Goal: Information Seeking & Learning: Learn about a topic

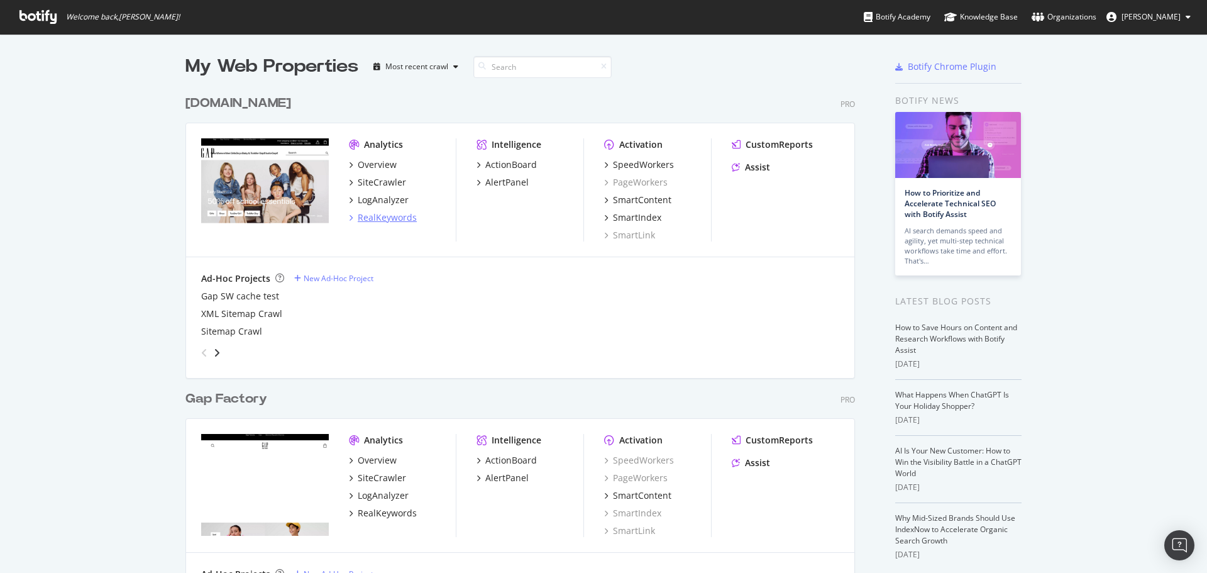
click at [373, 215] on div "RealKeywords" at bounding box center [387, 217] width 59 height 13
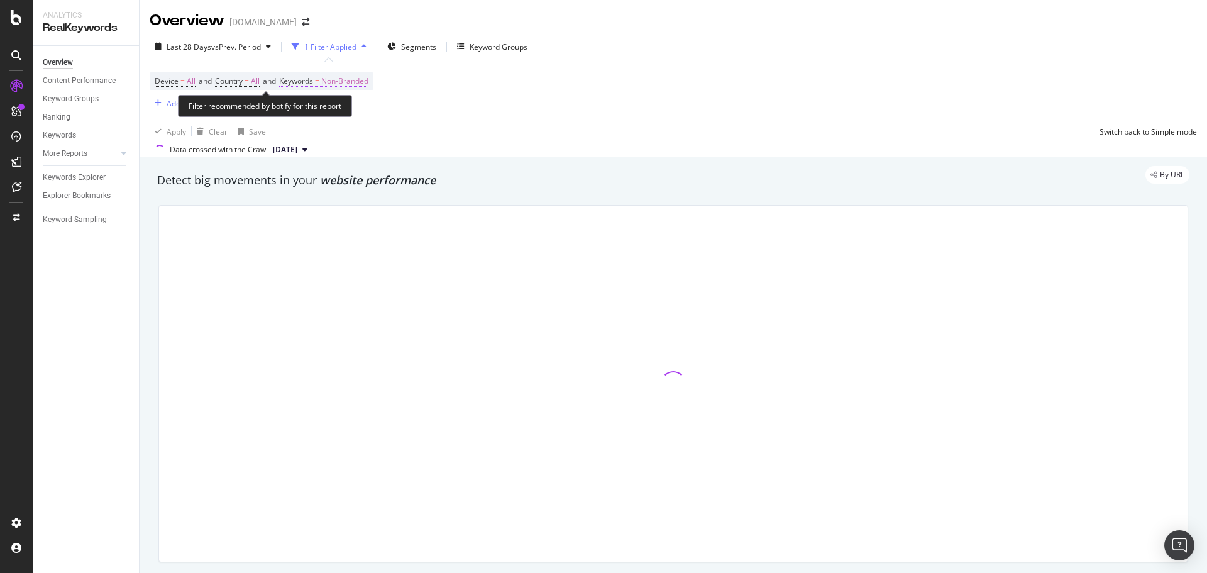
click at [350, 87] on span "Non-Branded" at bounding box center [344, 81] width 47 height 18
click at [329, 109] on span "Non-Branded" at bounding box center [323, 110] width 52 height 11
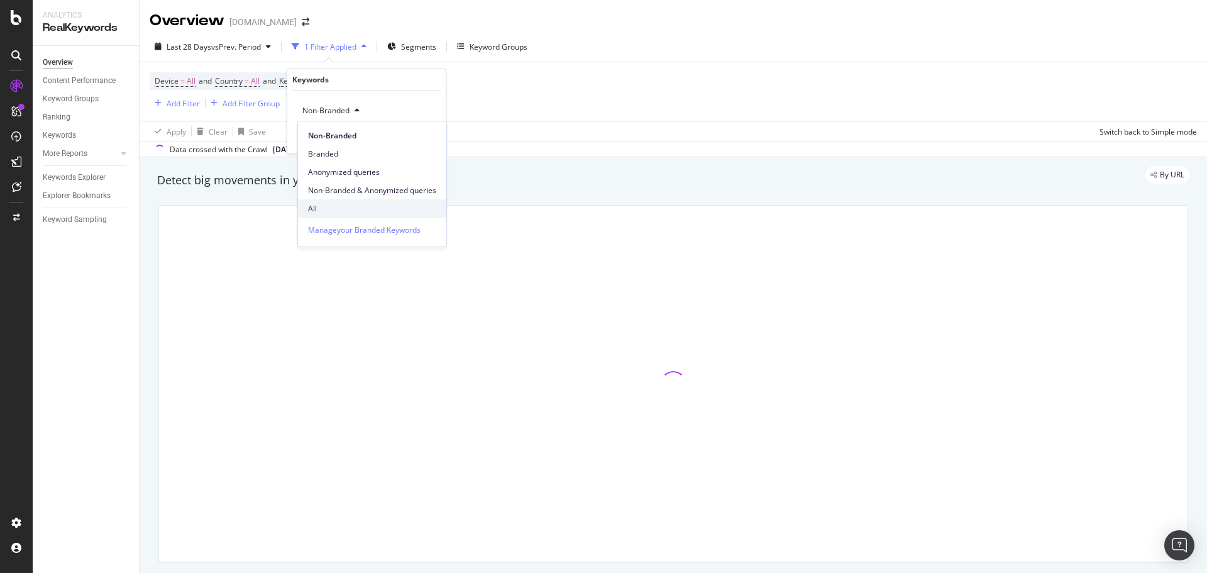
click at [325, 208] on span "All" at bounding box center [372, 208] width 128 height 11
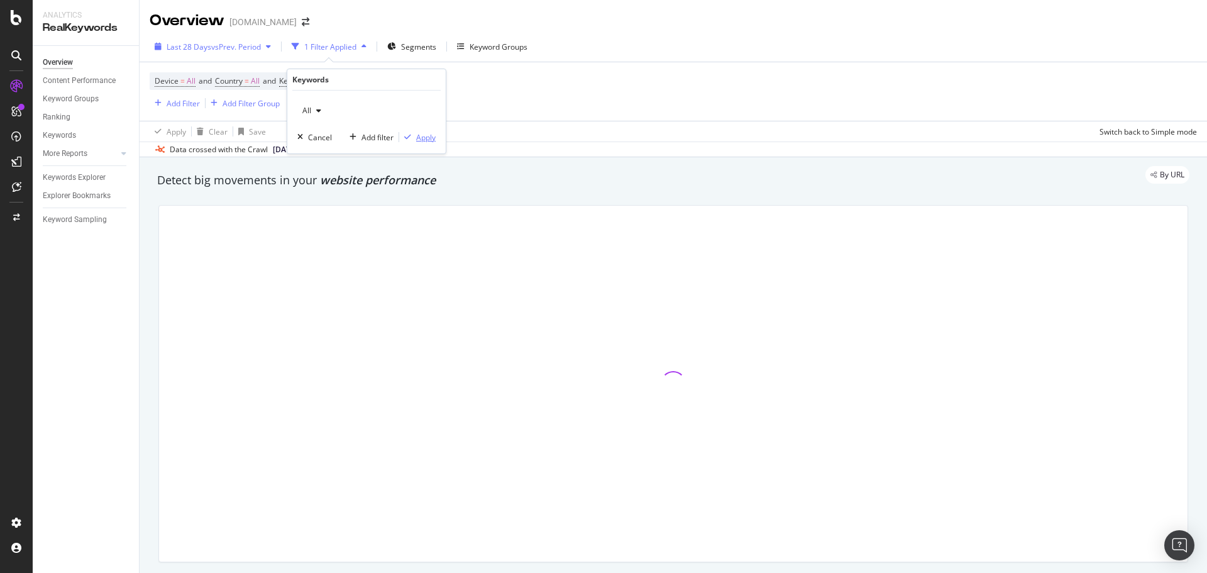
click at [420, 138] on div "Apply" at bounding box center [425, 137] width 19 height 11
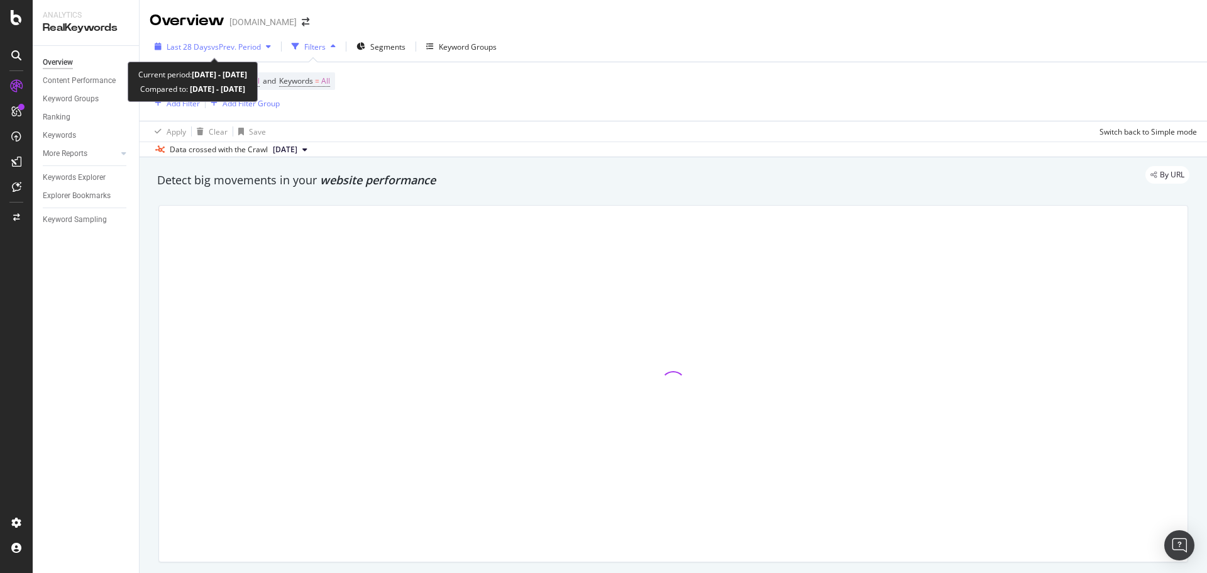
click at [233, 43] on span "vs Prev. Period" at bounding box center [236, 46] width 50 height 11
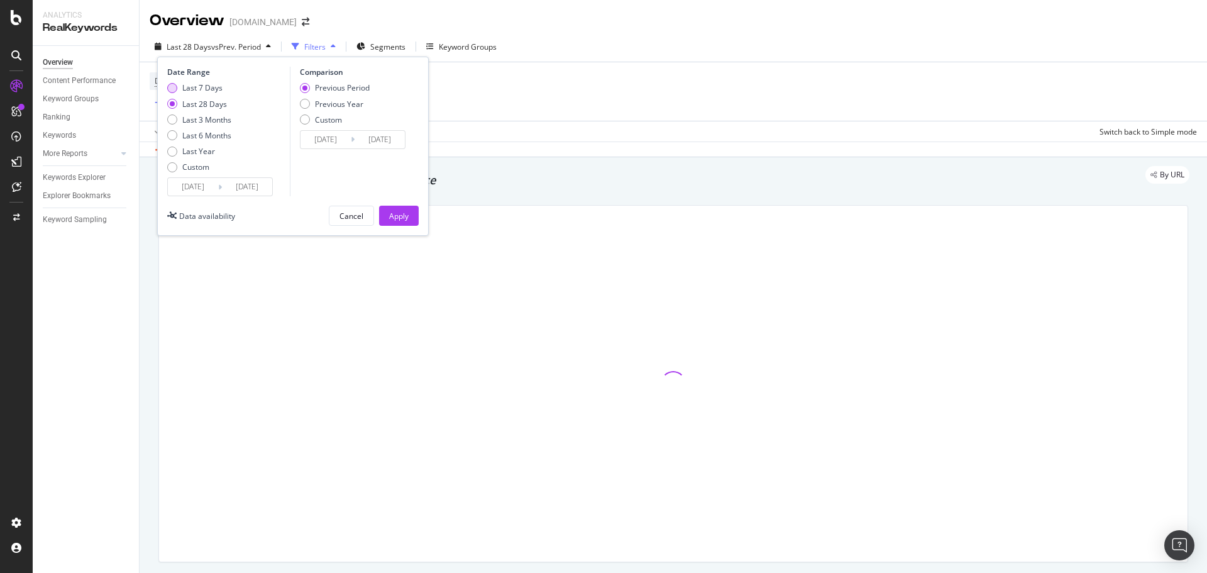
click at [200, 91] on div "Last 7 Days" at bounding box center [202, 87] width 40 height 11
type input "[DATE]"
click at [322, 104] on div "Previous Year" at bounding box center [339, 104] width 48 height 11
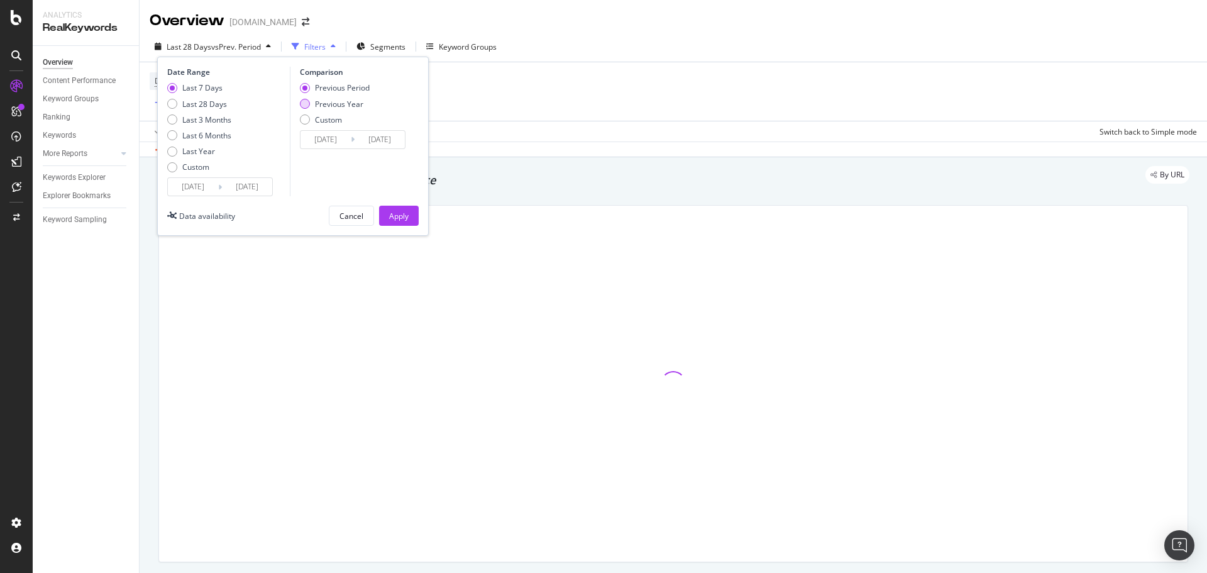
type input "[DATE]"
click at [405, 216] on div "Apply" at bounding box center [398, 216] width 19 height 11
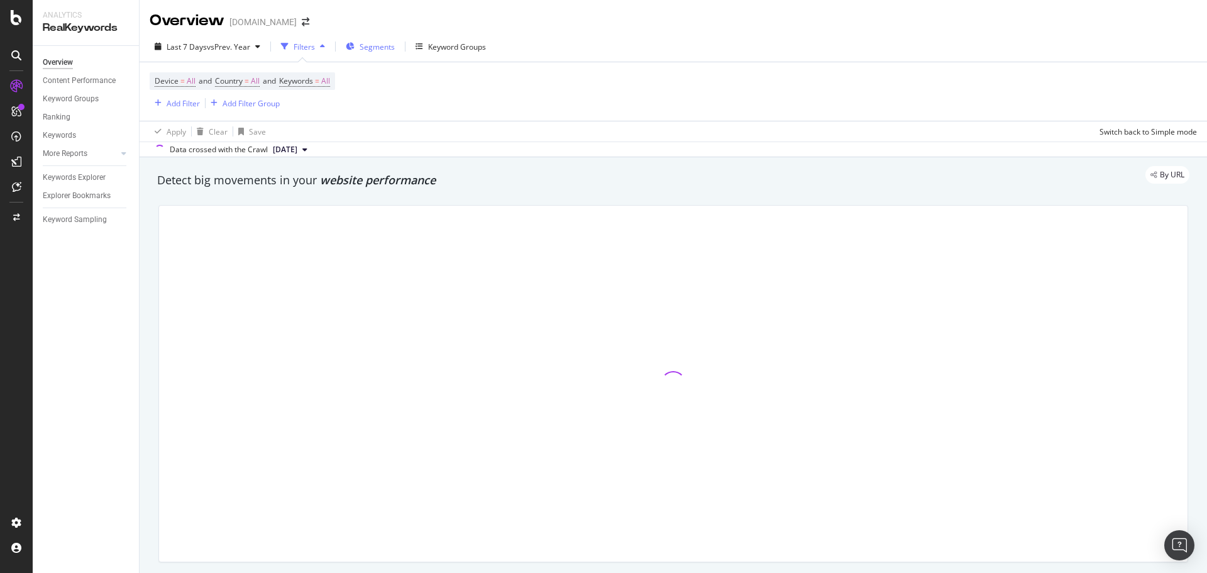
click at [376, 51] on span "Segments" at bounding box center [377, 46] width 35 height 11
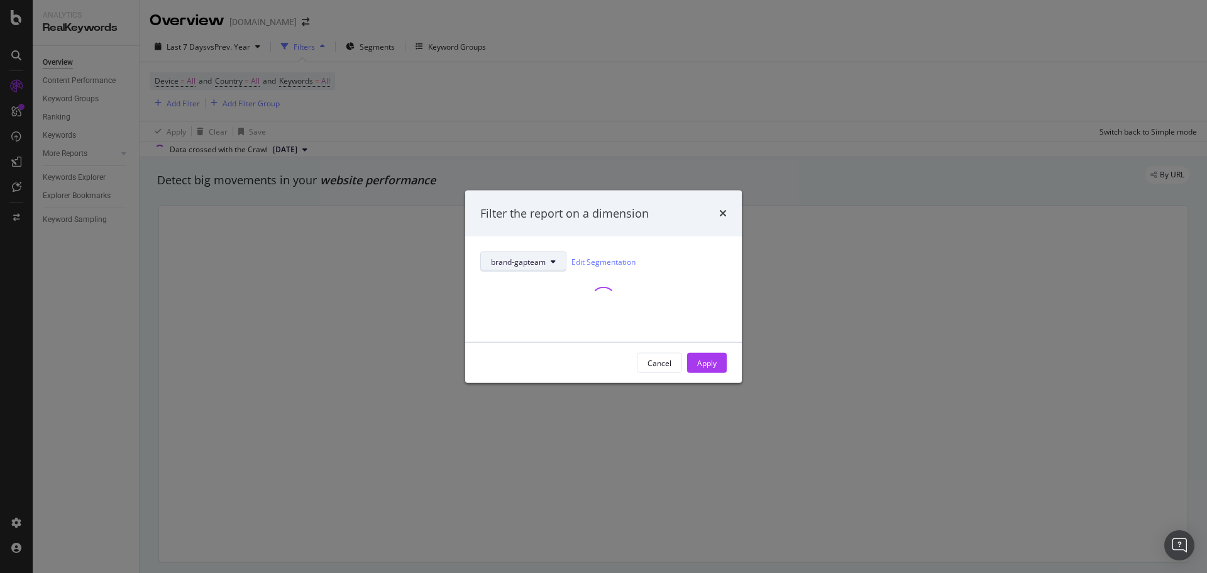
click at [522, 264] on span "brand-gapteam" at bounding box center [518, 261] width 55 height 11
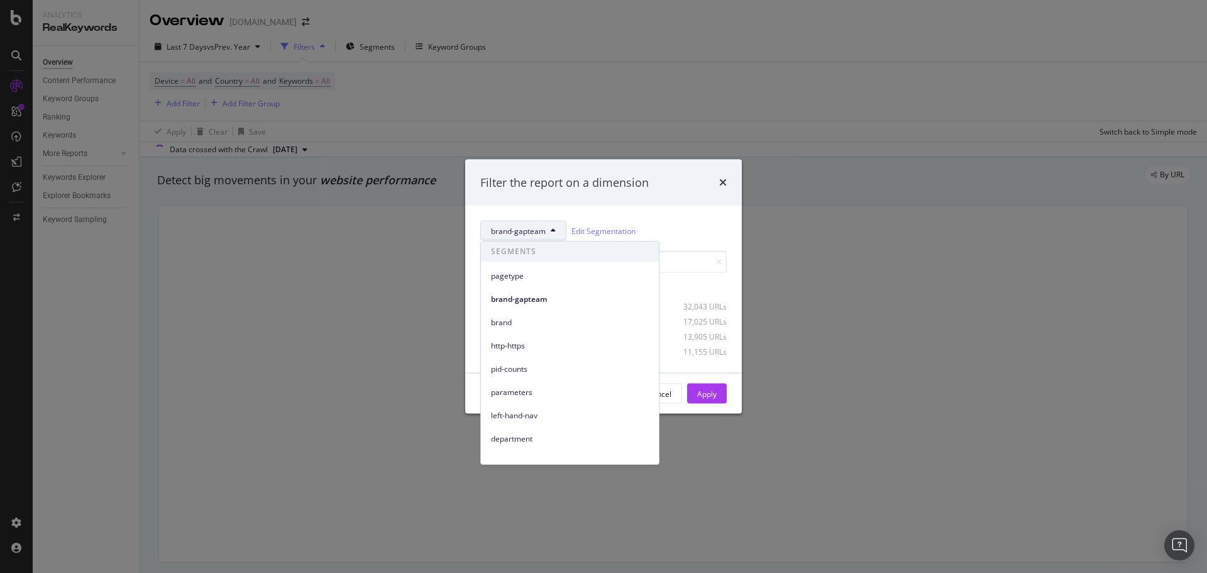
drag, startPoint x: 716, startPoint y: 288, endPoint x: 702, endPoint y: 326, distance: 41.0
click at [716, 288] on div "Select all data available" at bounding box center [603, 288] width 246 height 11
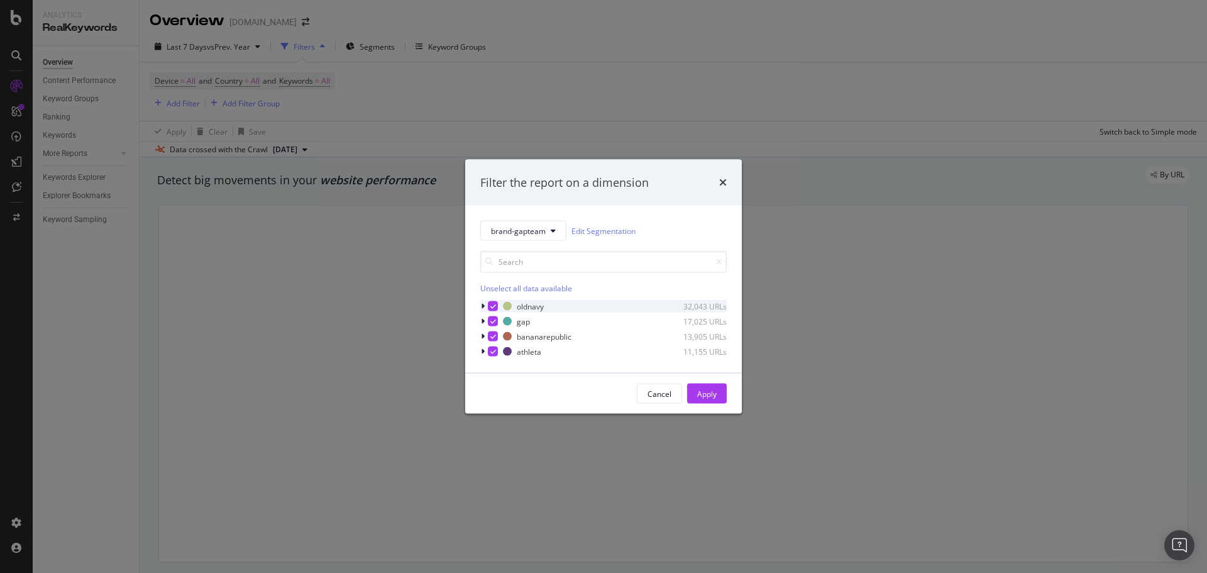
click at [491, 305] on icon "modal" at bounding box center [493, 306] width 6 height 6
click at [493, 323] on icon "modal" at bounding box center [493, 321] width 6 height 6
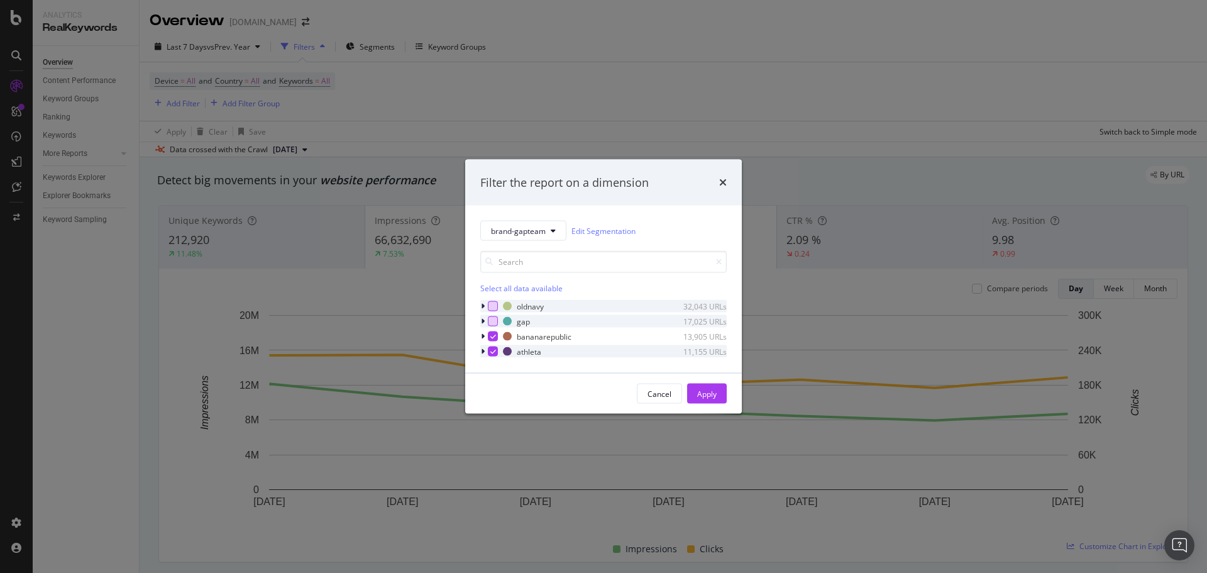
click at [493, 356] on div "modal" at bounding box center [493, 351] width 10 height 10
click at [693, 389] on button "Apply" at bounding box center [707, 393] width 40 height 20
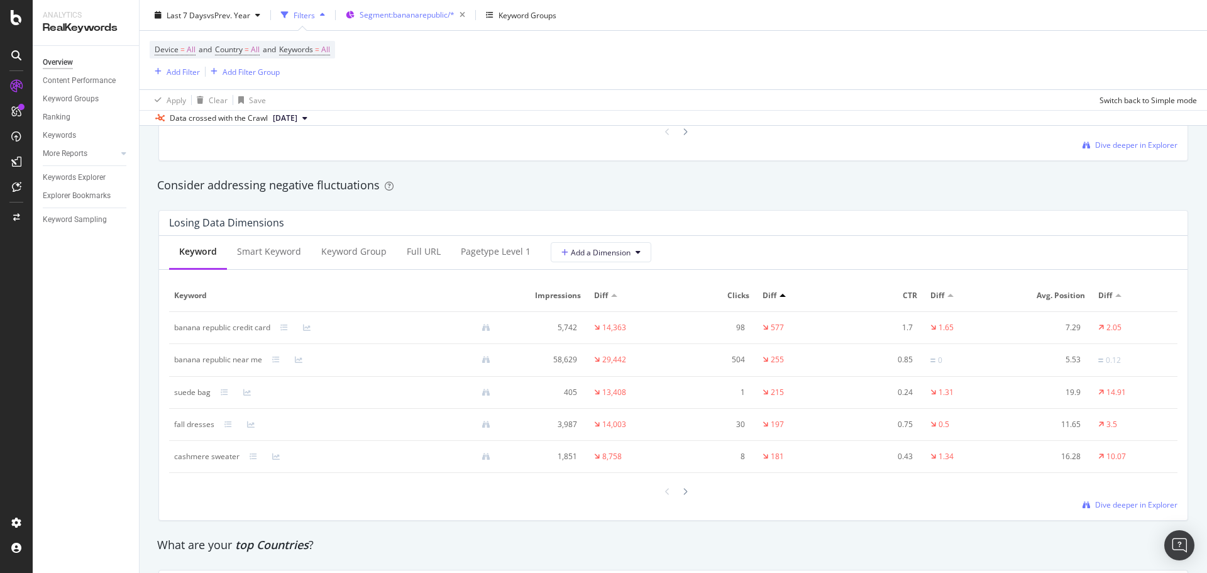
scroll to position [1283, 0]
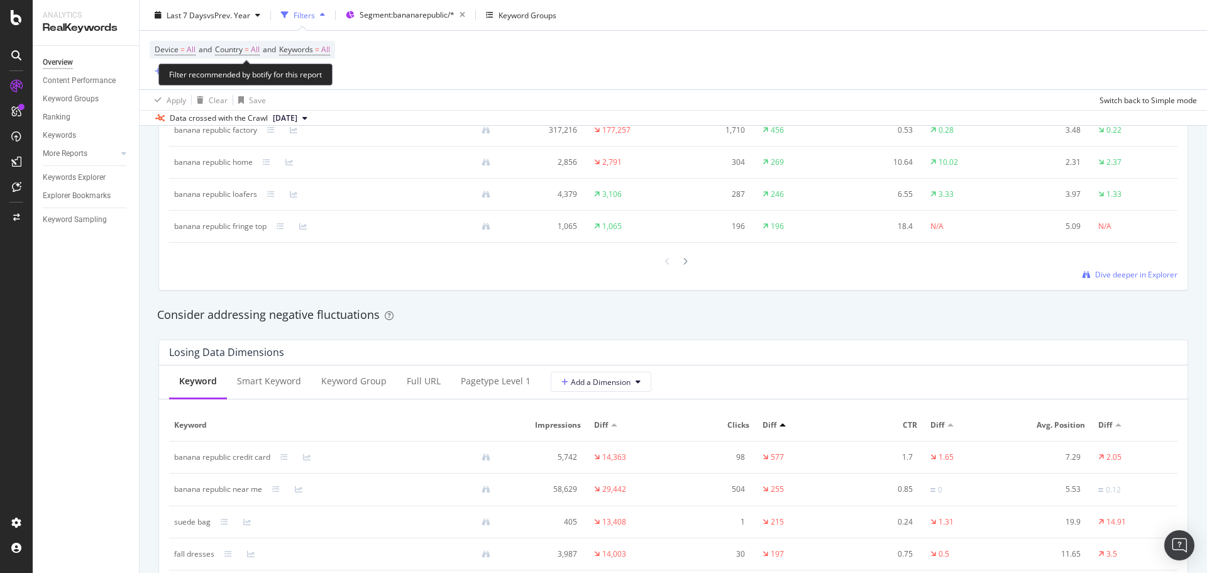
drag, startPoint x: 308, startPoint y: 48, endPoint x: 315, endPoint y: 69, distance: 22.5
click at [308, 48] on span "Keywords" at bounding box center [296, 49] width 34 height 11
click at [321, 81] on div "button" at bounding box center [318, 79] width 15 height 8
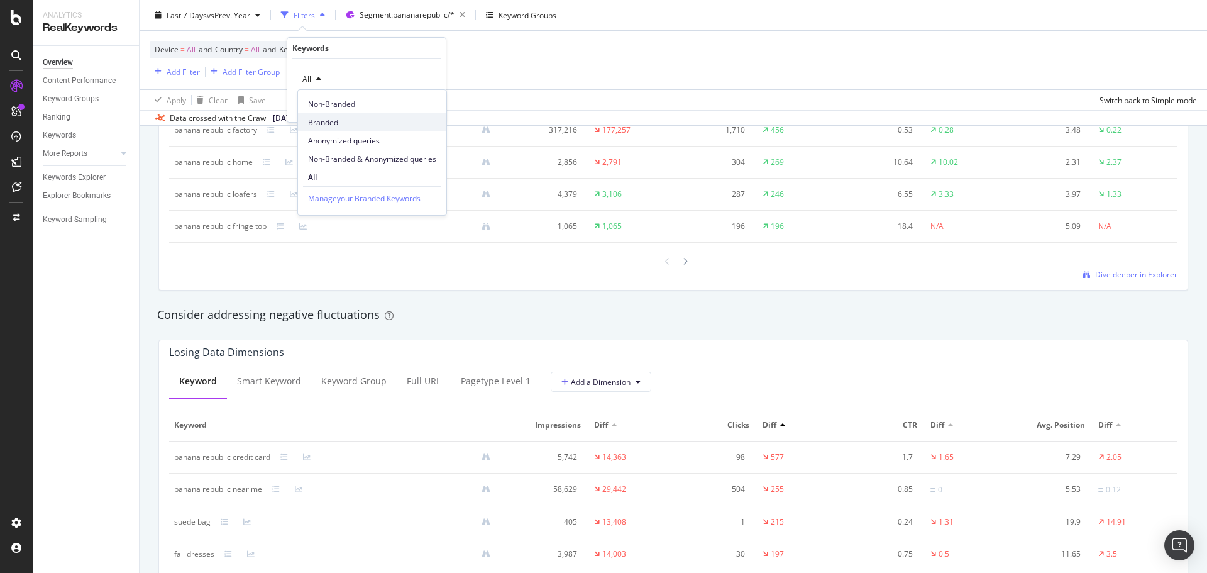
click at [329, 124] on span "Branded" at bounding box center [372, 122] width 128 height 11
click at [324, 77] on span "Branded" at bounding box center [314, 79] width 35 height 11
click at [334, 106] on span "Non-Branded" at bounding box center [372, 104] width 128 height 11
click at [414, 102] on div "button" at bounding box center [407, 106] width 17 height 8
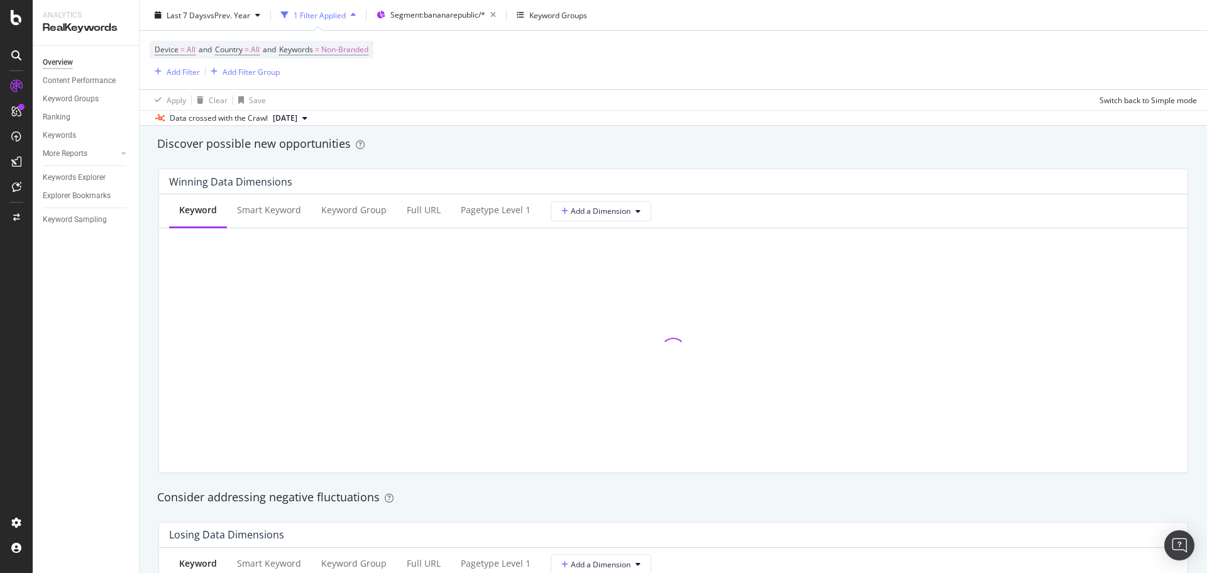
scroll to position [1031, 0]
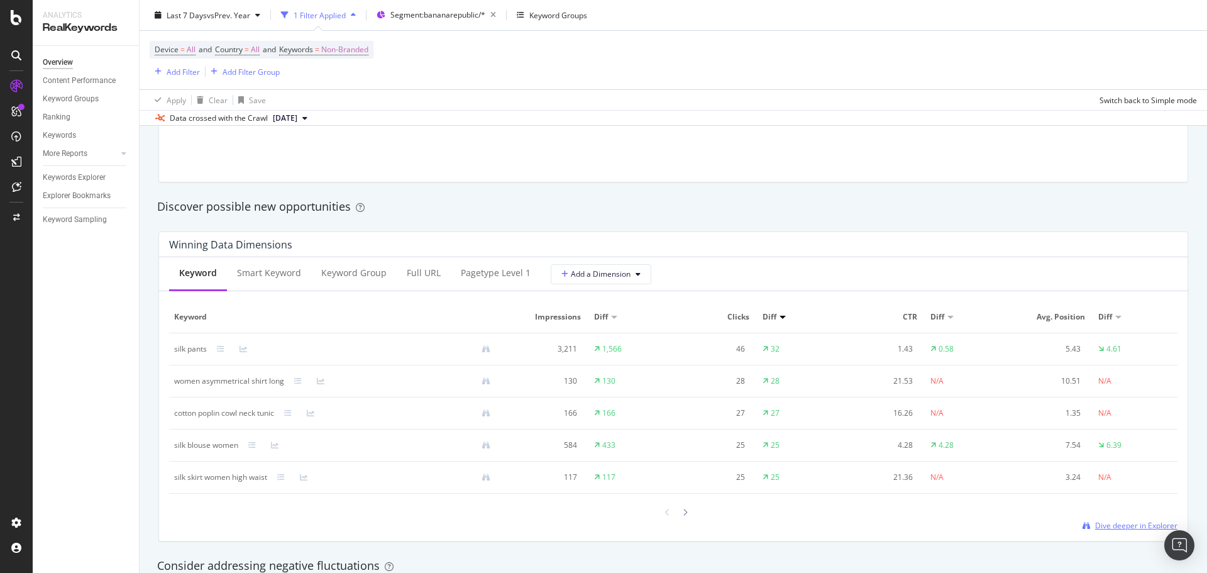
click at [1153, 523] on span "Dive deeper in Explorer" at bounding box center [1136, 525] width 82 height 11
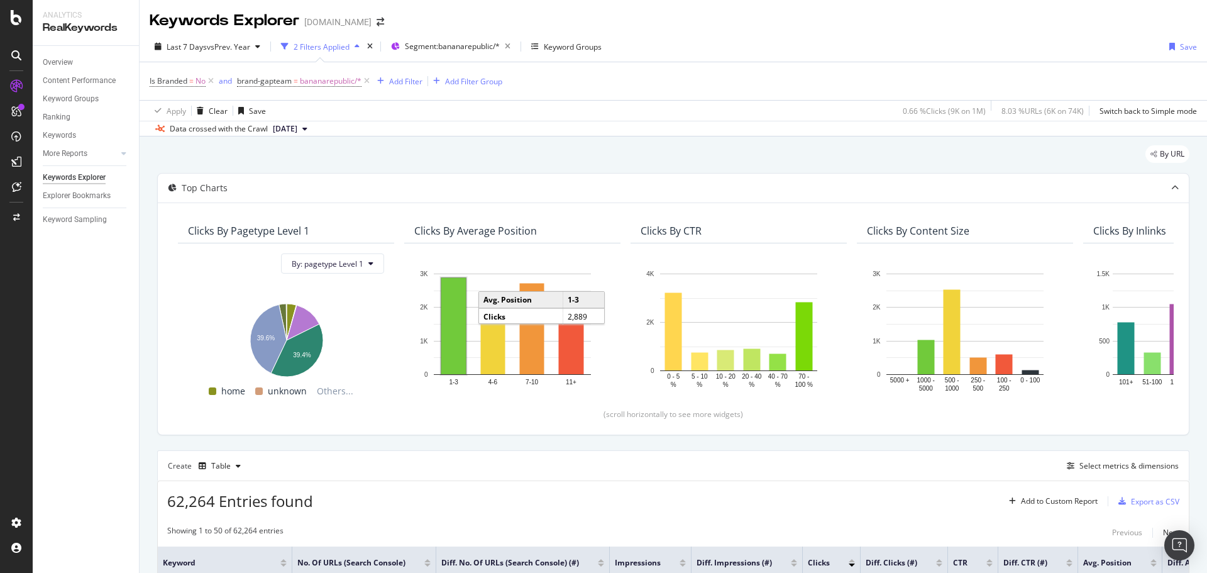
click at [453, 320] on rect "A chart." at bounding box center [453, 326] width 25 height 96
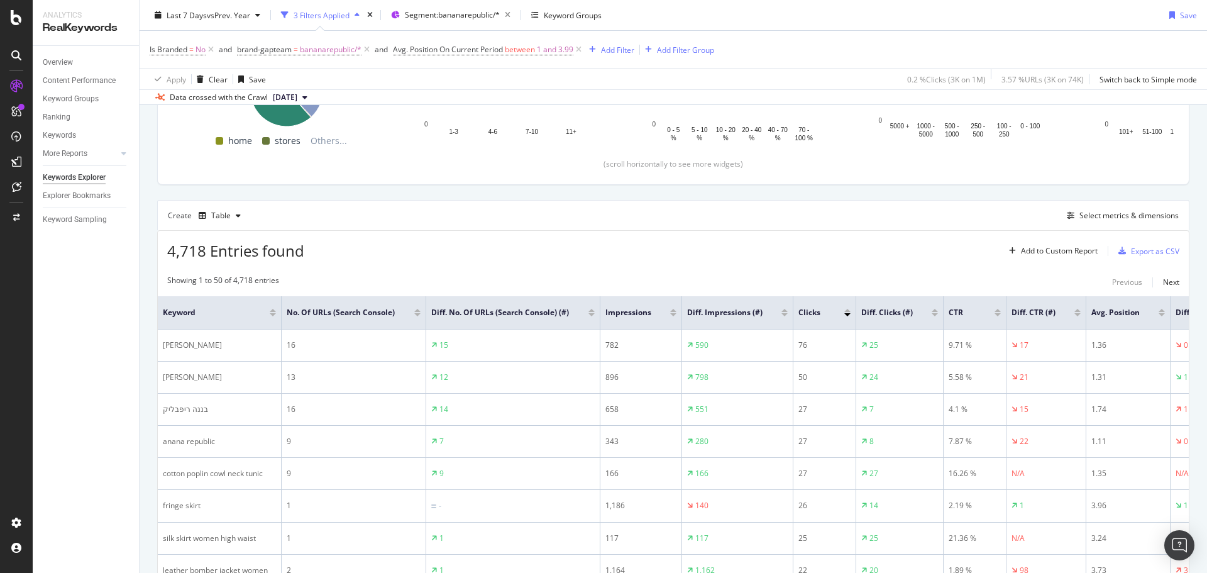
scroll to position [63, 0]
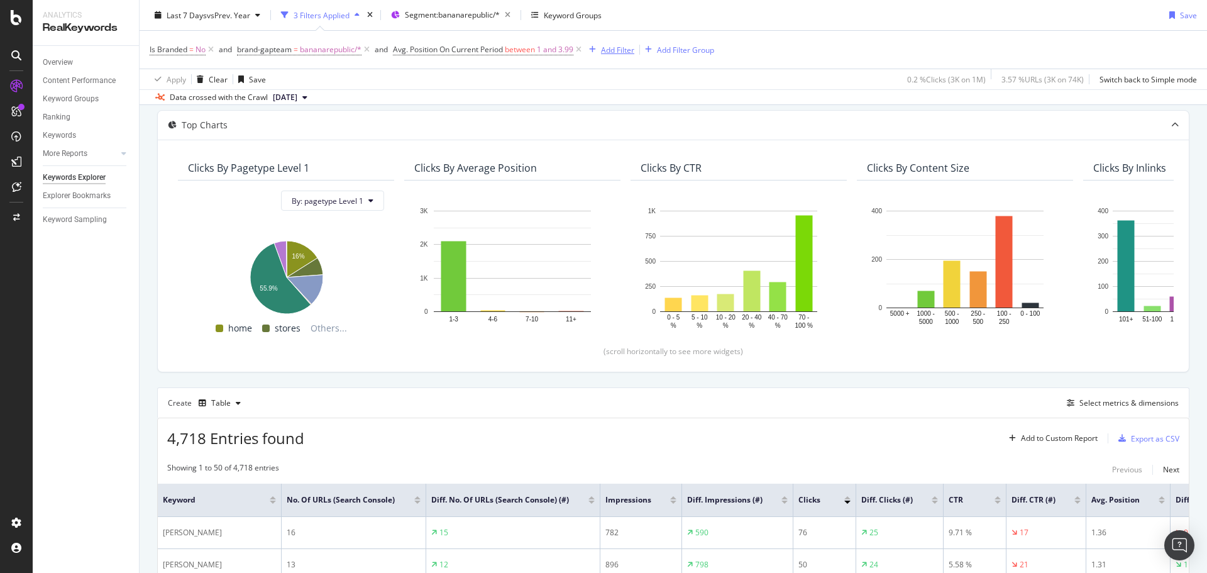
click at [607, 49] on div "Add Filter" at bounding box center [617, 49] width 33 height 11
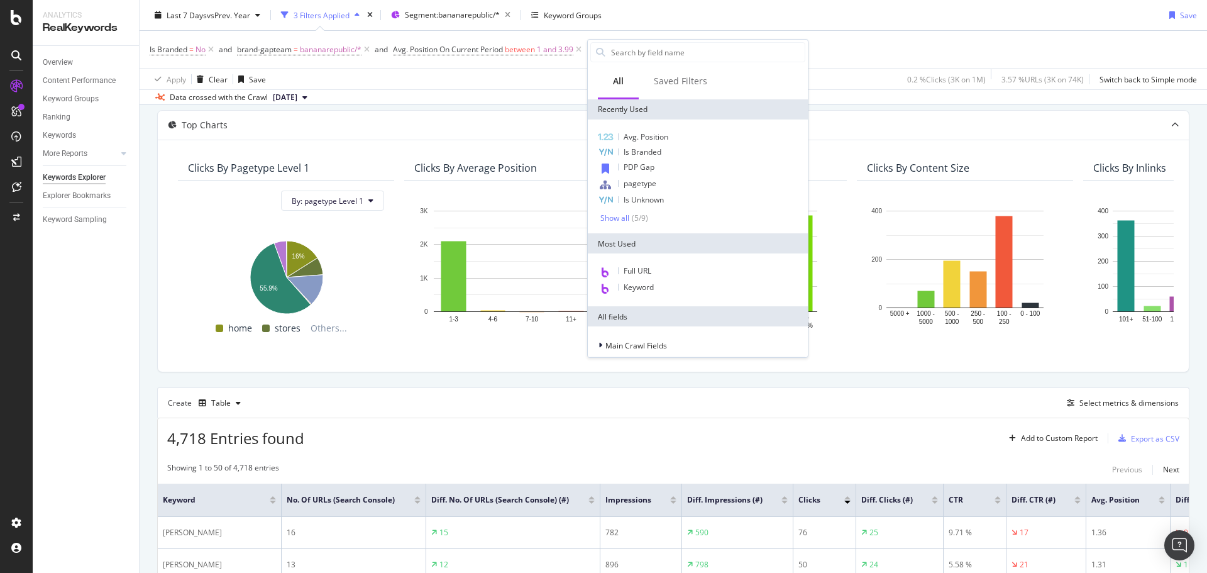
click at [935, 31] on div "Is Branded = No and brand-gapteam = bananarepublic/* and Avg. Position On Curre…" at bounding box center [673, 50] width 1047 height 38
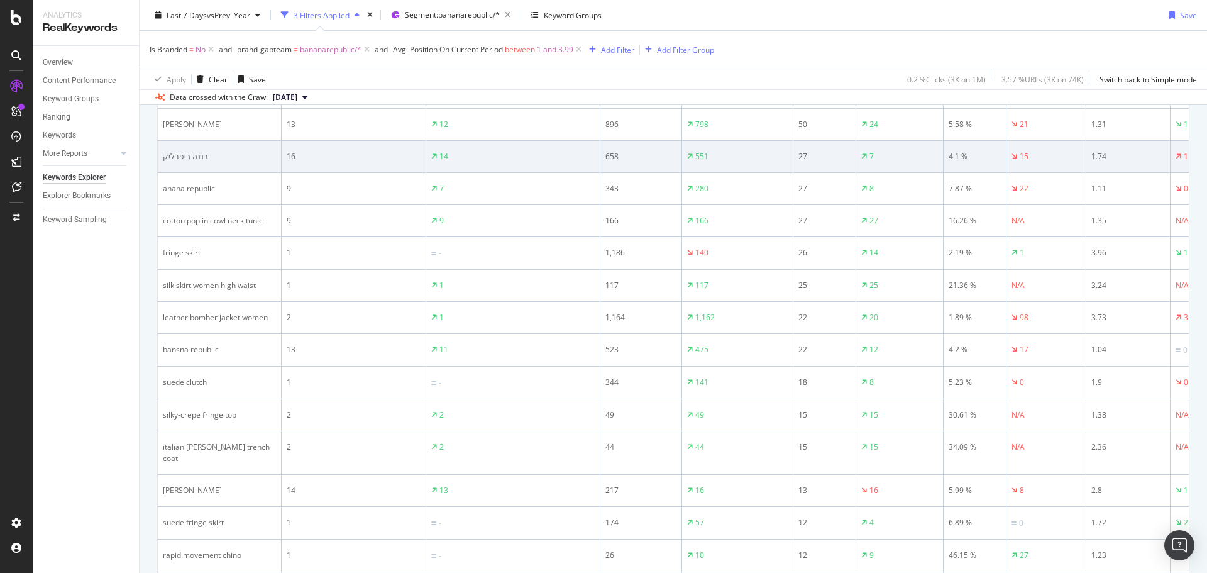
scroll to position [189, 0]
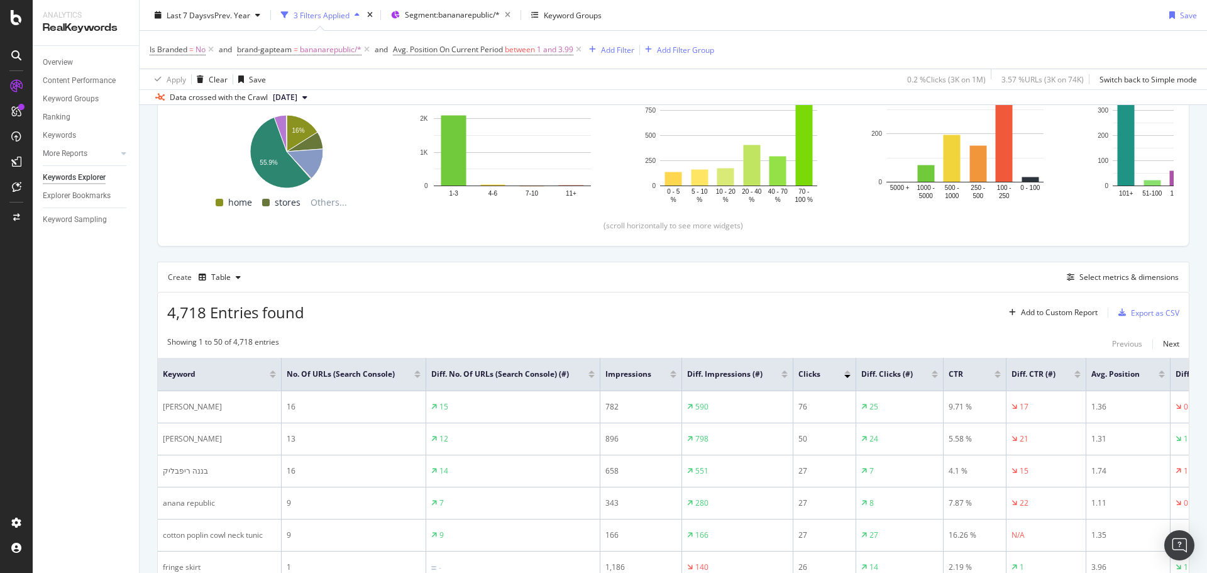
click at [933, 373] on div at bounding box center [934, 371] width 6 height 3
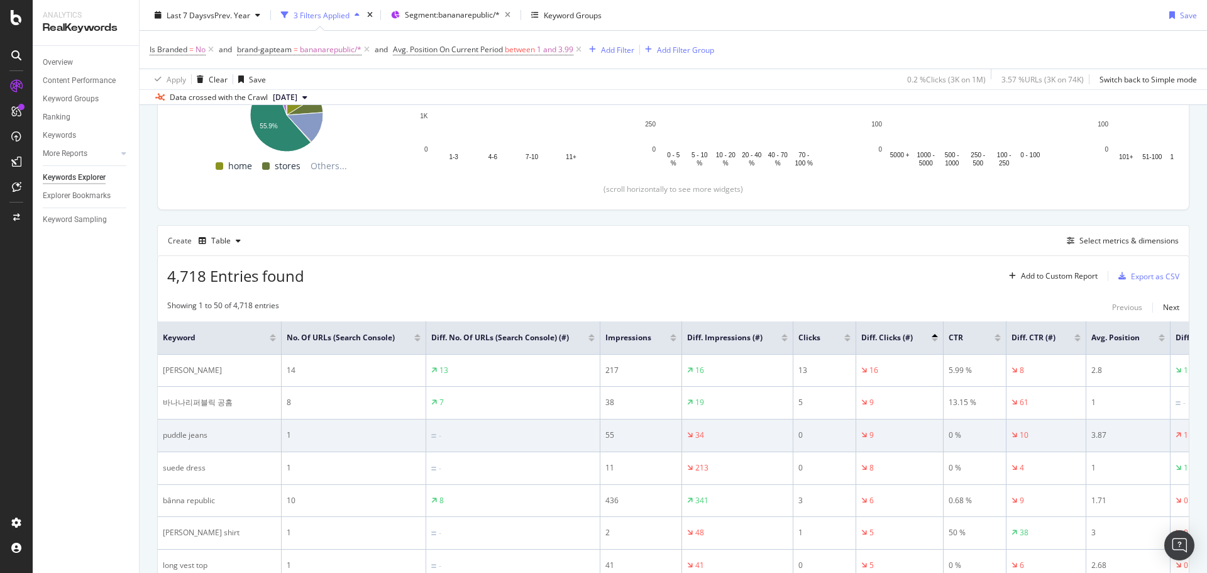
scroll to position [251, 0]
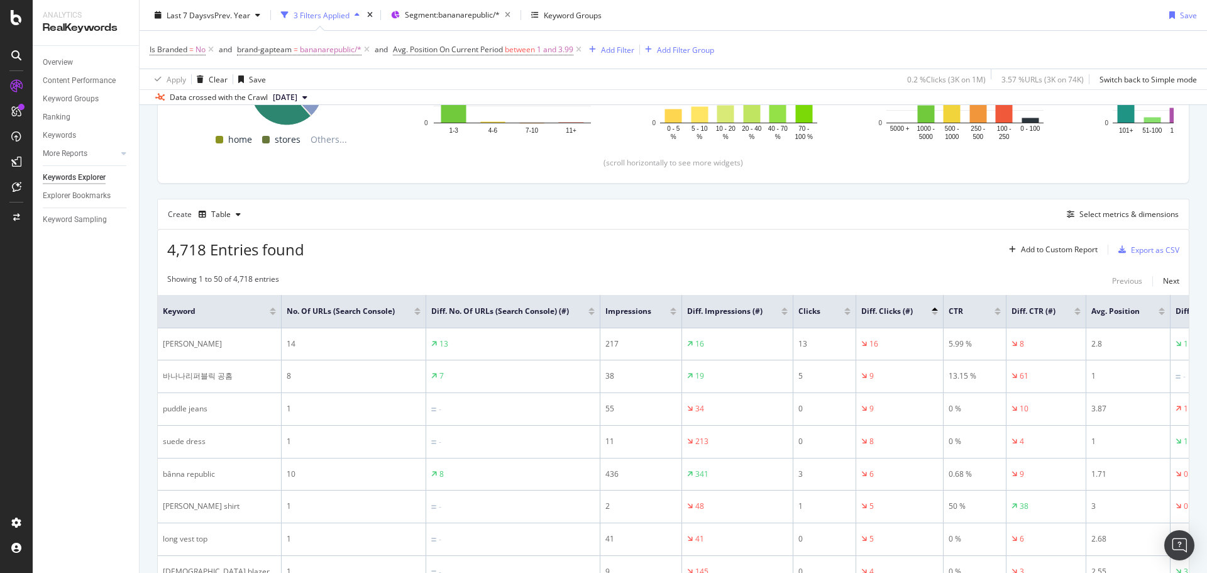
click at [933, 310] on div at bounding box center [934, 308] width 6 height 3
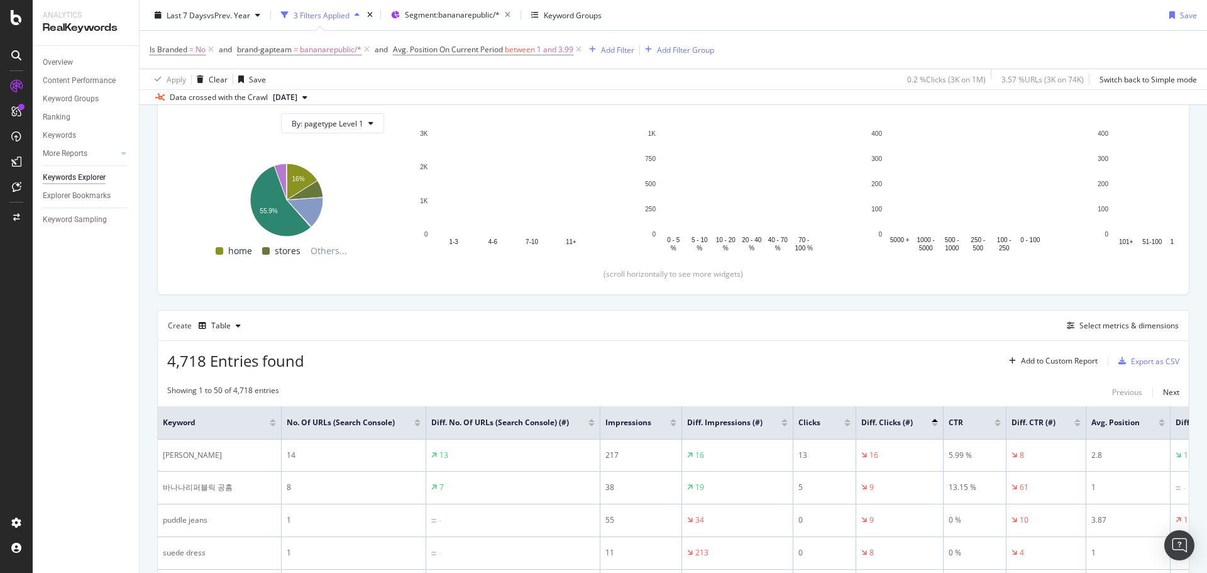
scroll to position [251, 0]
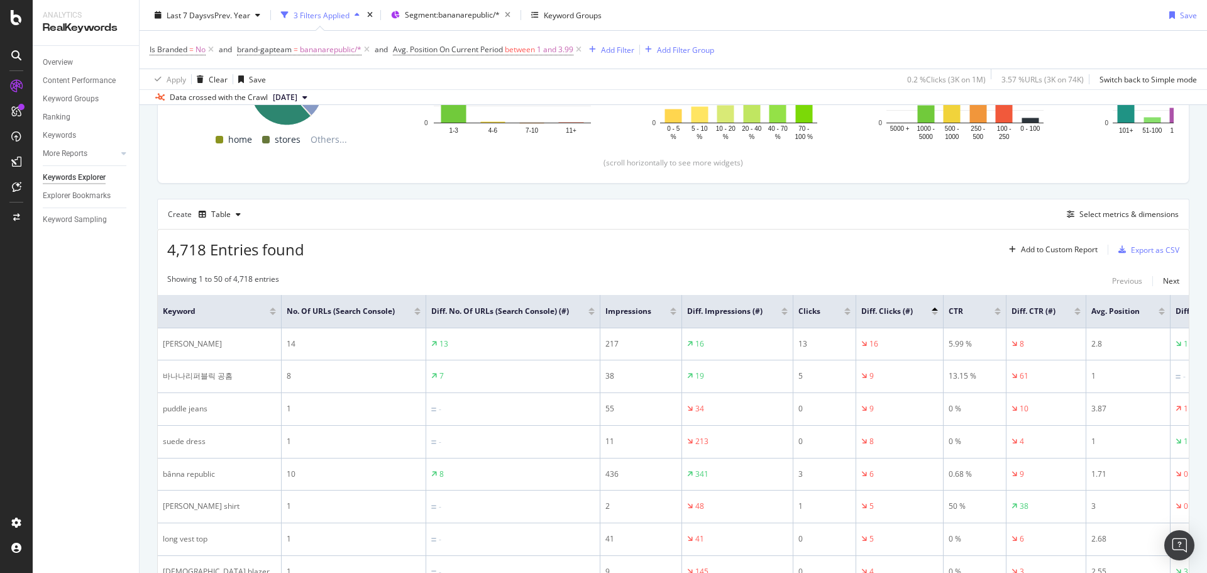
click at [936, 315] on div at bounding box center [934, 313] width 6 height 3
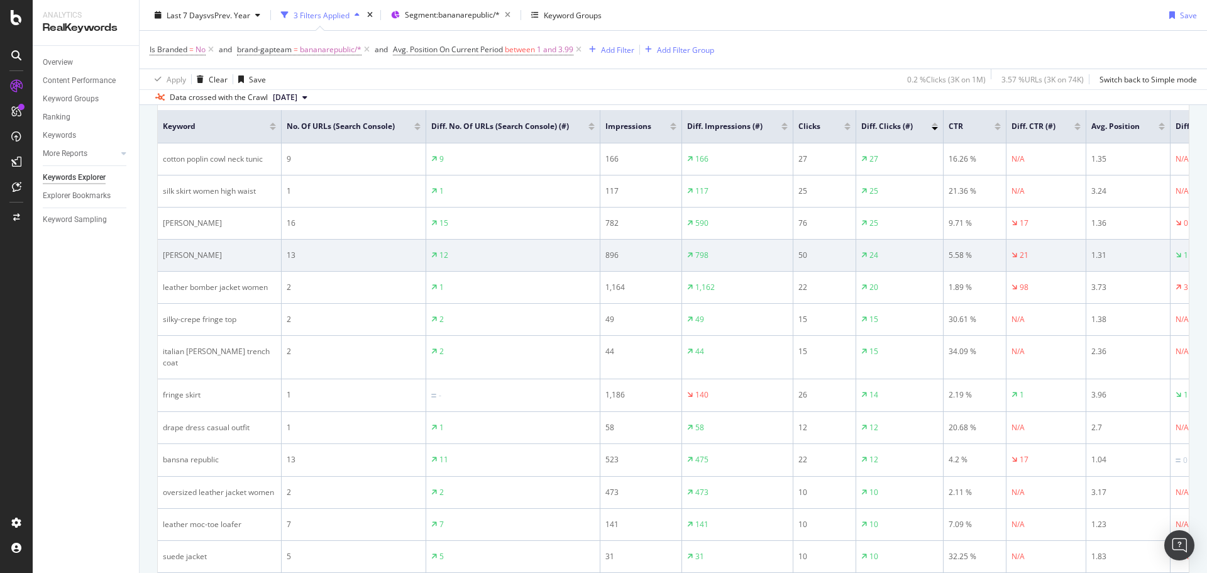
scroll to position [440, 0]
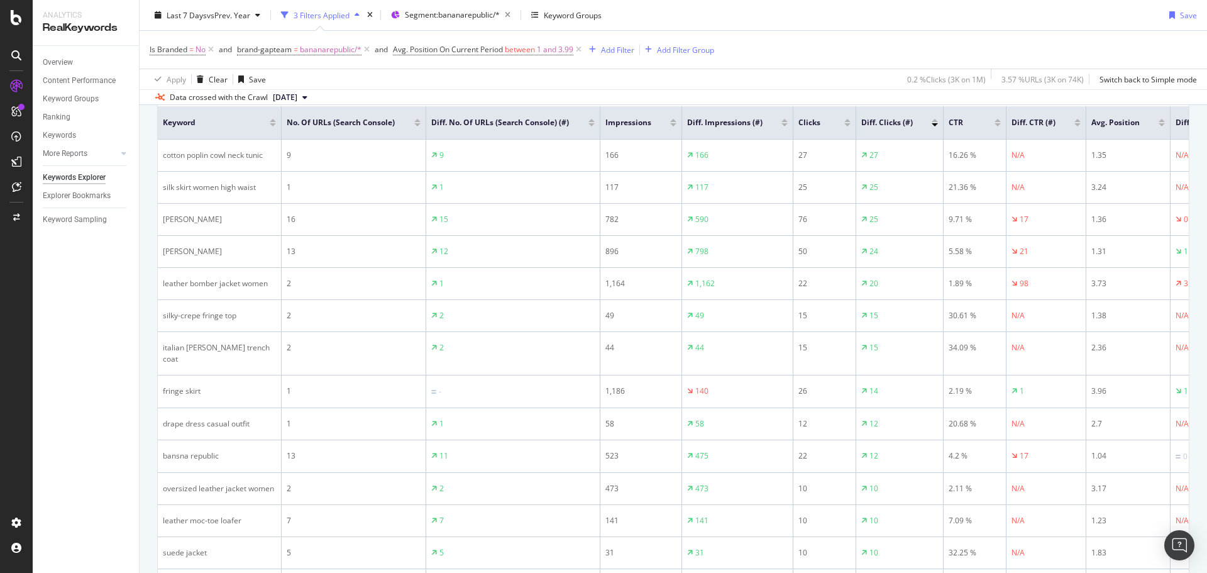
click at [847, 122] on div at bounding box center [847, 120] width 6 height 3
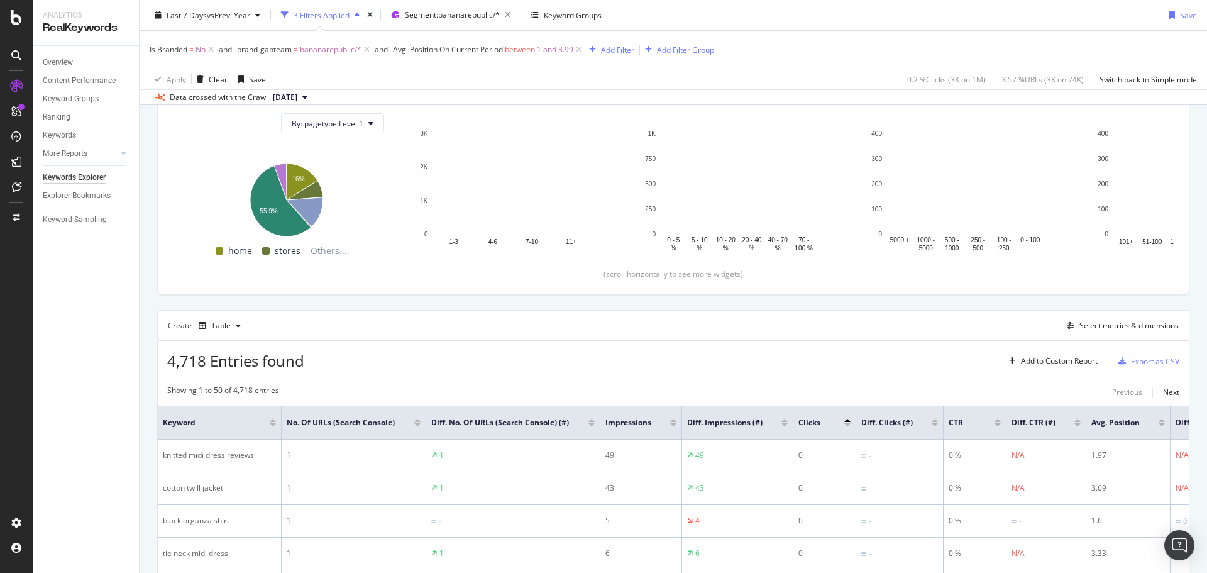
scroll to position [440, 0]
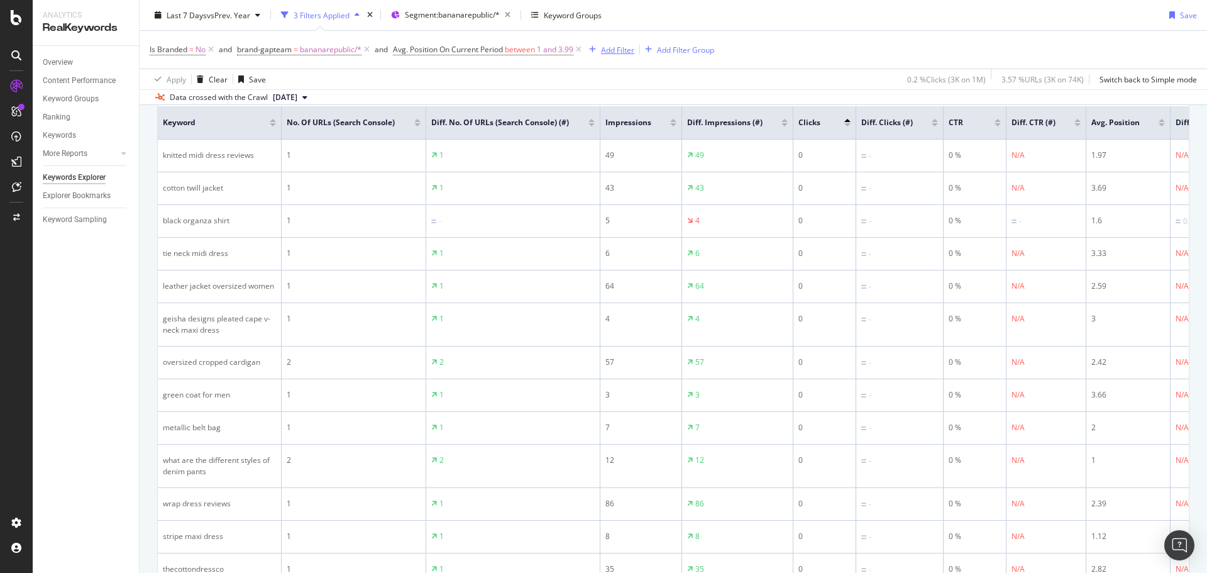
click at [632, 43] on div "Add Filter" at bounding box center [609, 50] width 50 height 14
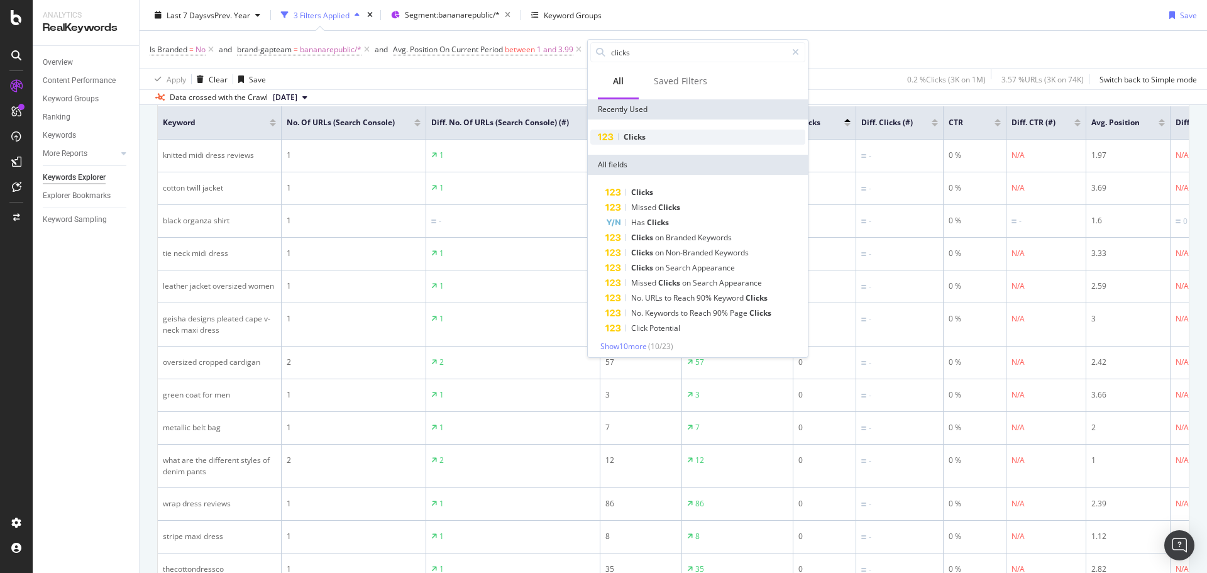
type input "clicks"
click at [641, 141] on span "Clicks" at bounding box center [634, 136] width 22 height 11
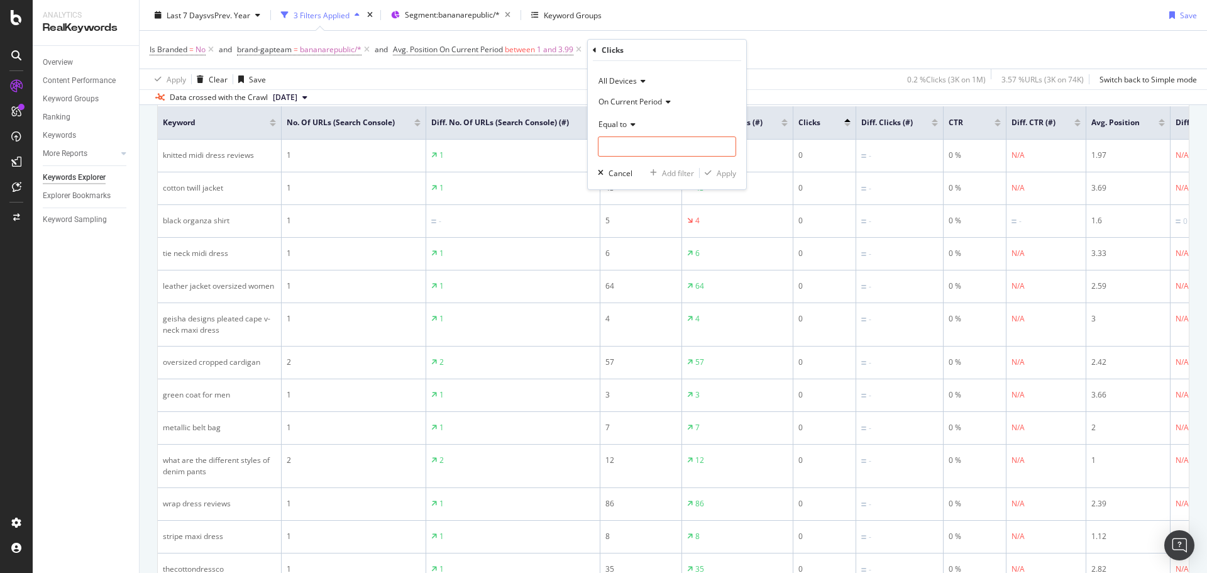
click at [621, 123] on span "Equal to" at bounding box center [612, 124] width 28 height 11
click at [652, 209] on div "Greater than" at bounding box center [668, 215] width 134 height 16
click at [642, 143] on input "number" at bounding box center [667, 146] width 138 height 20
type input "1"
click at [732, 177] on div "Apply" at bounding box center [725, 173] width 19 height 11
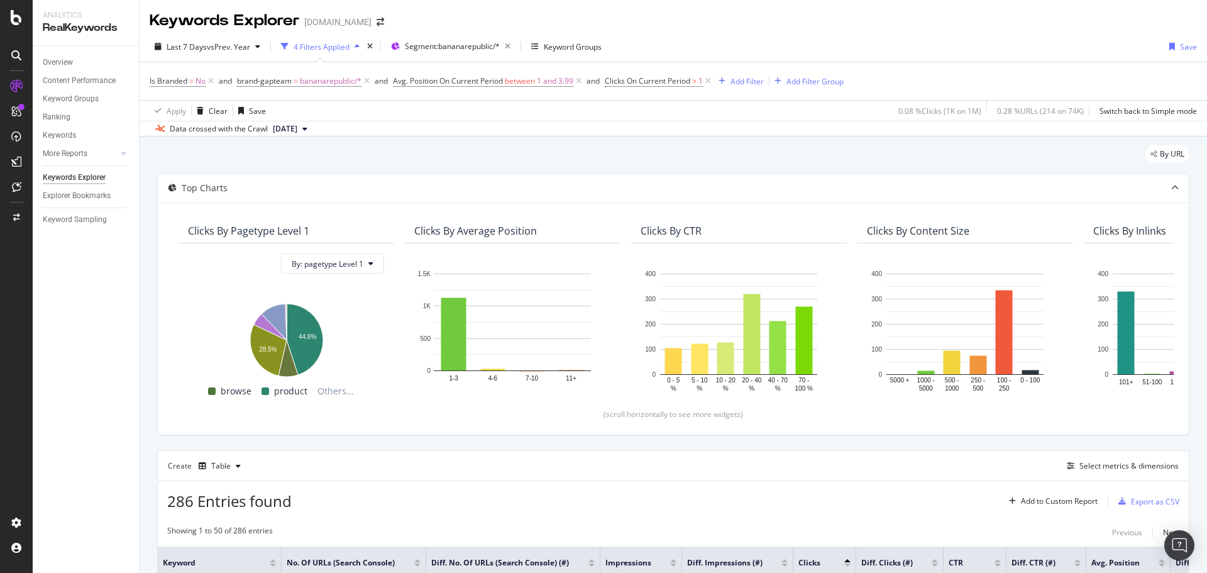
click at [323, 20] on div "[DOMAIN_NAME]" at bounding box center [337, 22] width 67 height 13
click at [371, 23] on span at bounding box center [380, 22] width 18 height 9
click at [376, 19] on icon "arrow-right-arrow-left" at bounding box center [380, 22] width 8 height 9
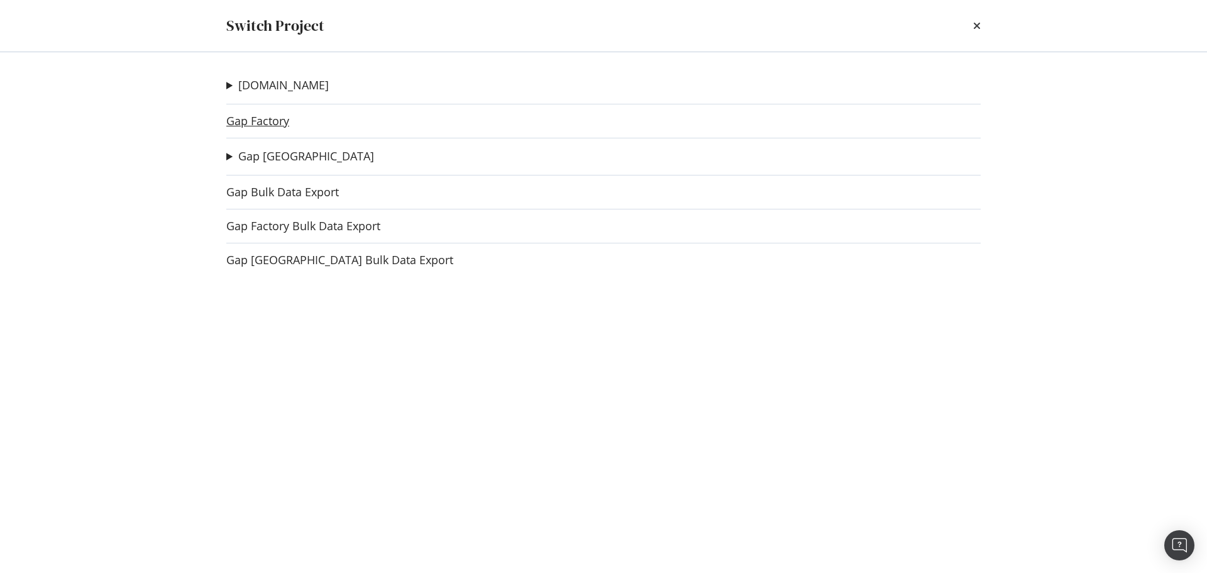
click at [275, 121] on link "Gap Factory" at bounding box center [257, 120] width 63 height 13
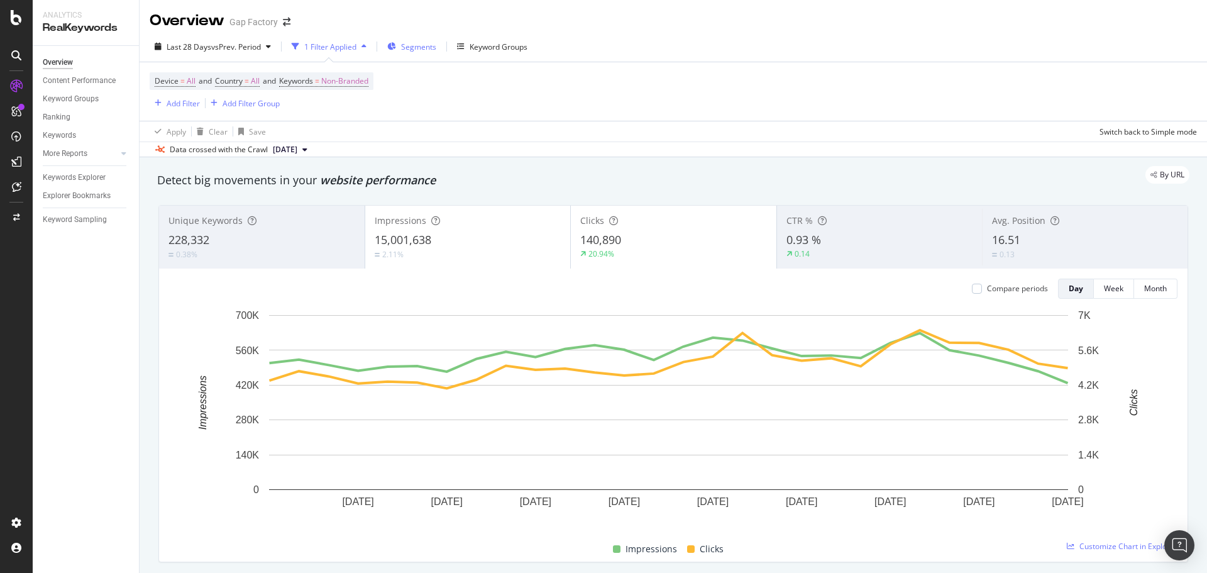
click at [401, 50] on div "Segments" at bounding box center [411, 46] width 49 height 19
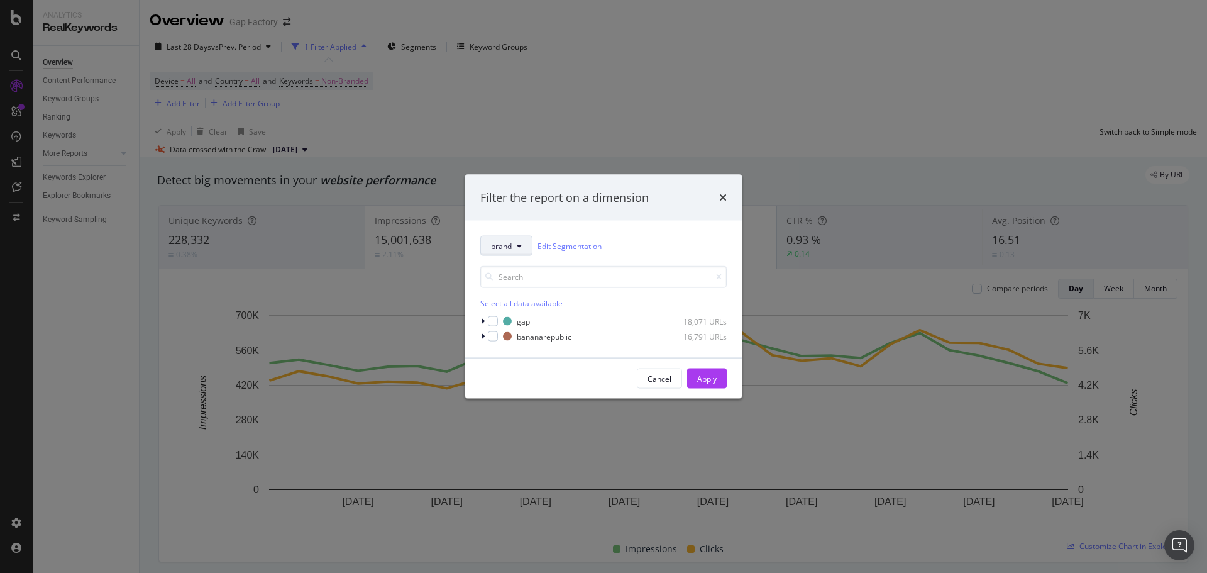
click at [509, 244] on span "brand" at bounding box center [501, 245] width 21 height 11
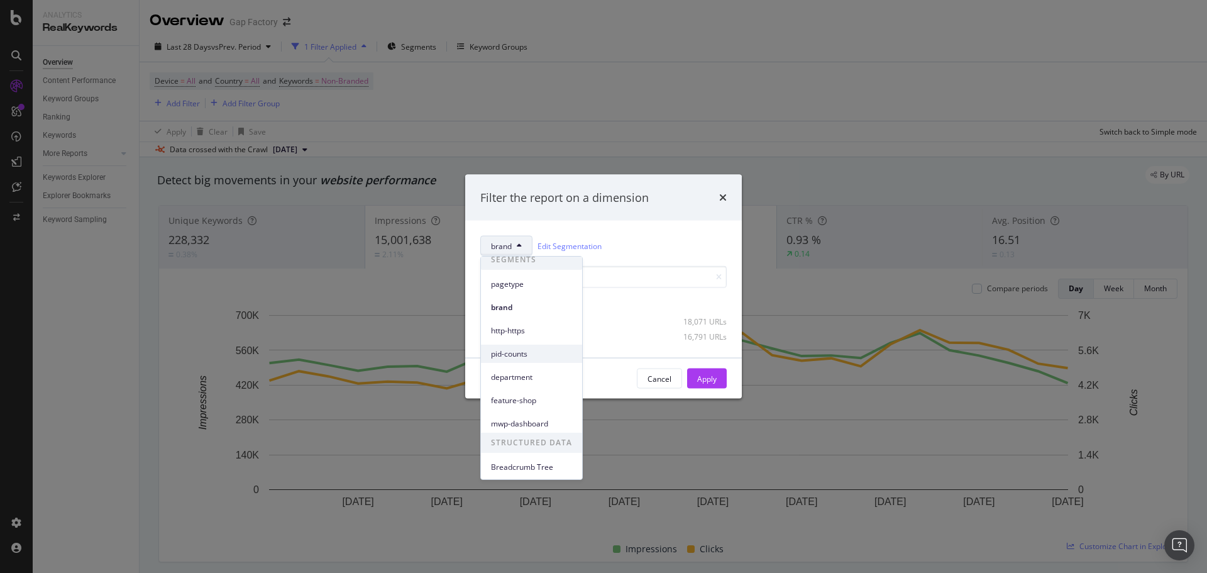
scroll to position [9, 0]
click at [662, 233] on div "brand Edit Segmentation Select all data available gap 18,071 URLs bananarepubli…" at bounding box center [603, 289] width 277 height 137
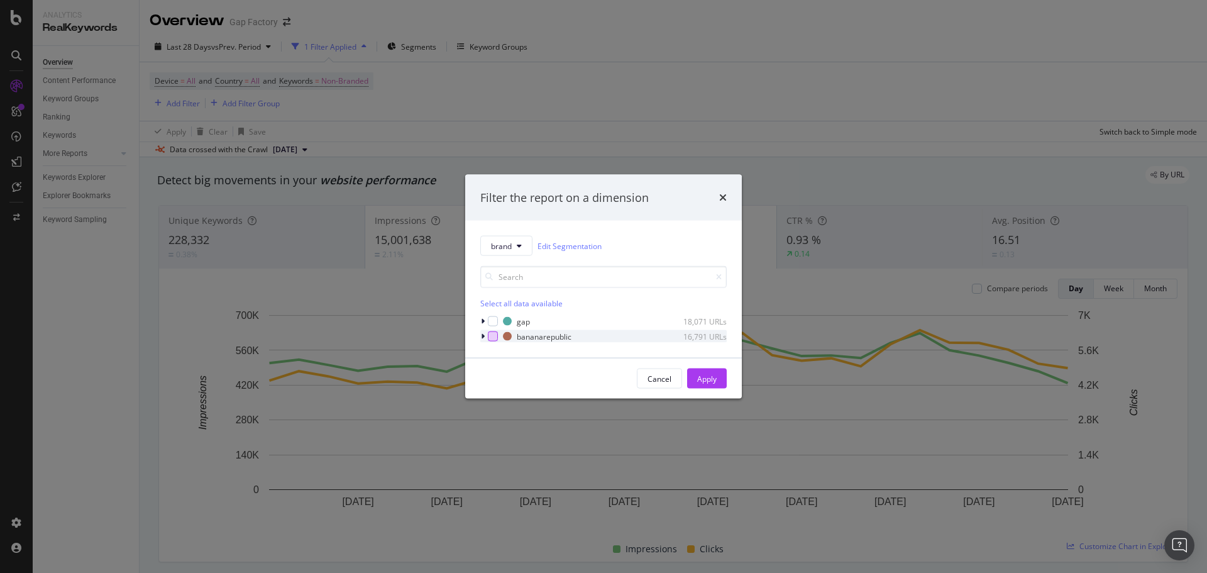
click at [490, 334] on div "modal" at bounding box center [493, 336] width 10 height 10
click at [708, 379] on div "Apply" at bounding box center [706, 378] width 19 height 11
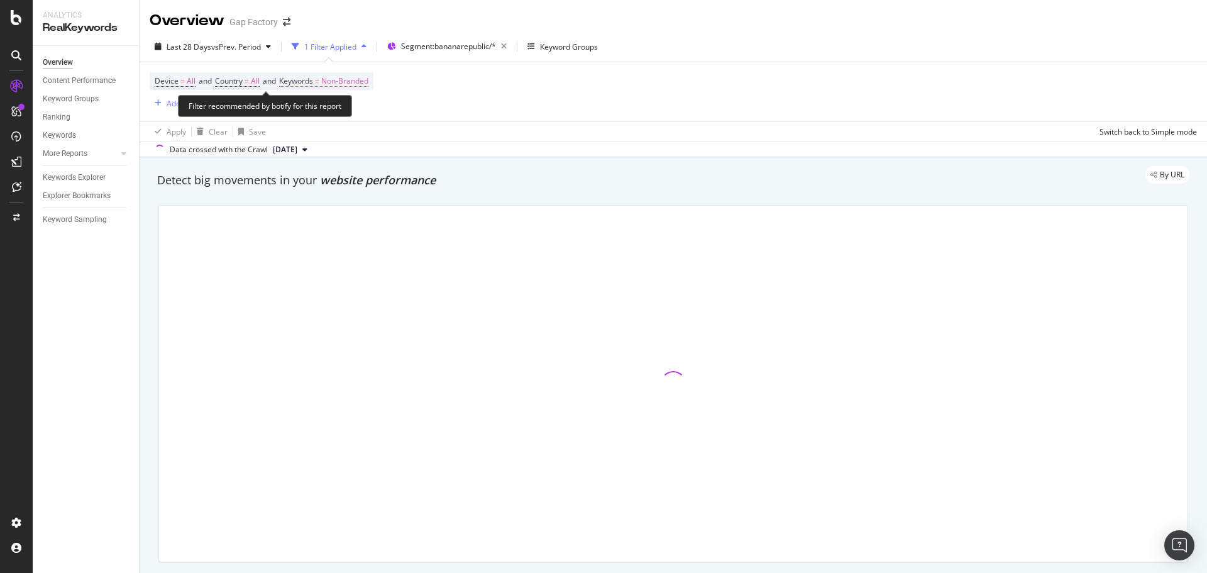
click at [333, 81] on span "Non-Branded" at bounding box center [344, 81] width 47 height 18
click at [339, 111] on span "Non-Branded" at bounding box center [323, 110] width 52 height 11
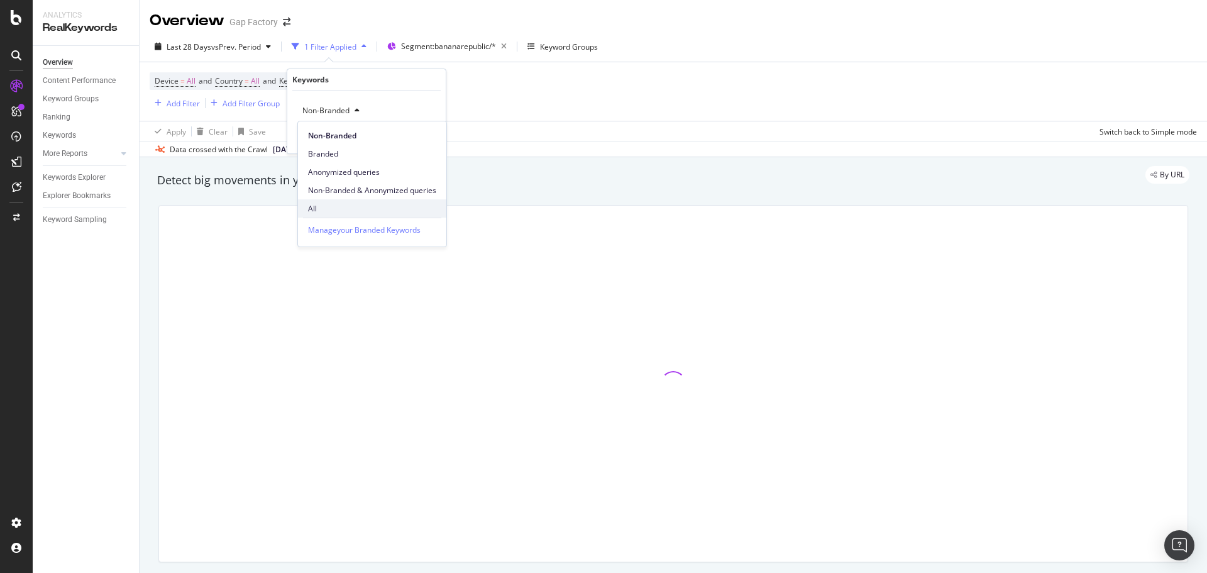
click at [339, 214] on span "All" at bounding box center [372, 208] width 128 height 11
click at [422, 134] on div "Apply" at bounding box center [425, 137] width 19 height 11
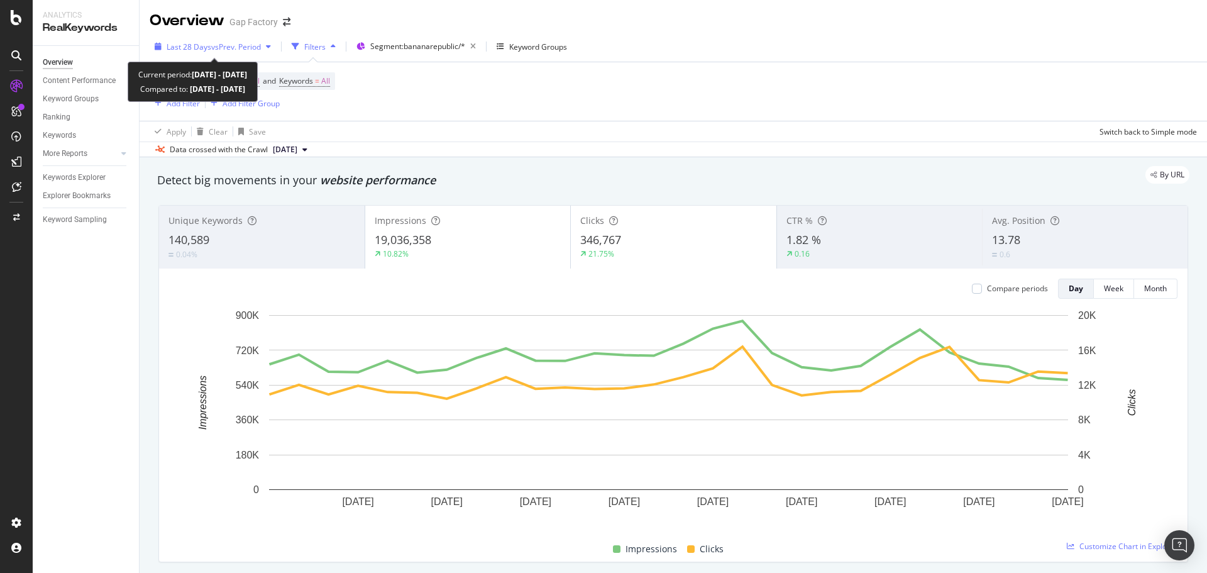
click at [238, 50] on span "vs Prev. Period" at bounding box center [236, 46] width 50 height 11
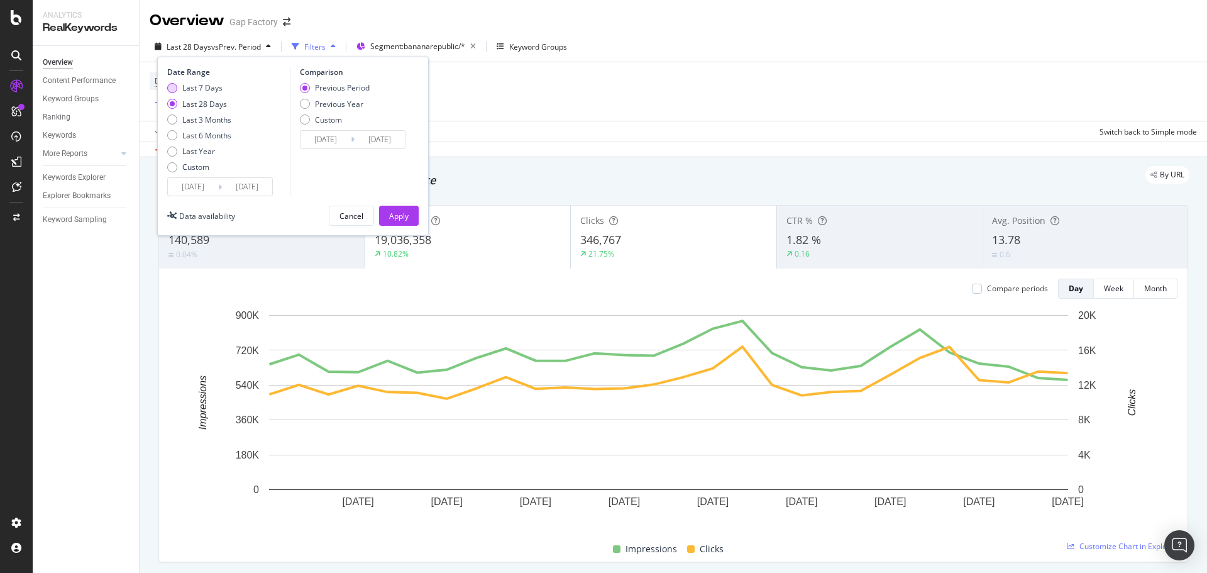
click at [199, 85] on div "Last 7 Days" at bounding box center [202, 87] width 40 height 11
type input "[DATE]"
click at [312, 101] on div "Previous Year" at bounding box center [335, 104] width 70 height 11
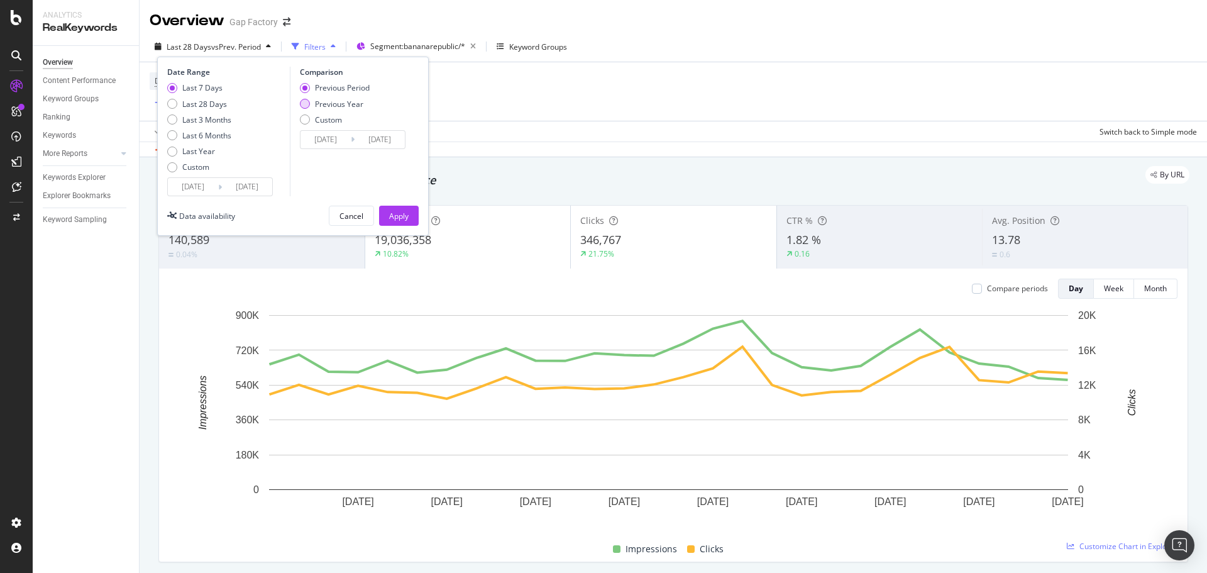
type input "[DATE]"
click at [407, 216] on div "Apply" at bounding box center [398, 216] width 19 height 11
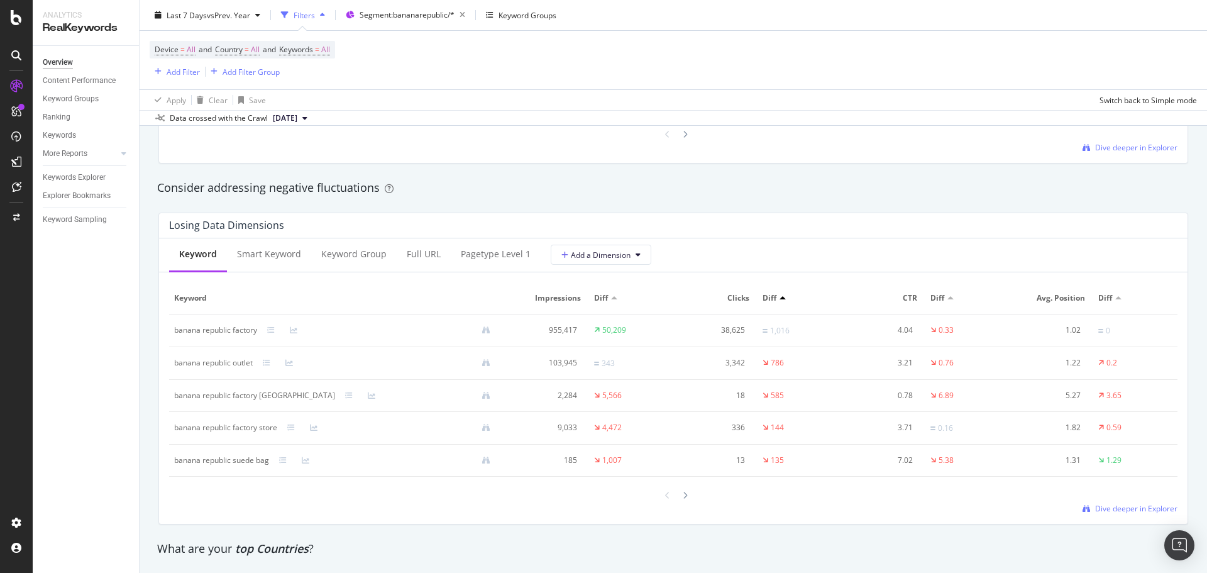
scroll to position [1158, 0]
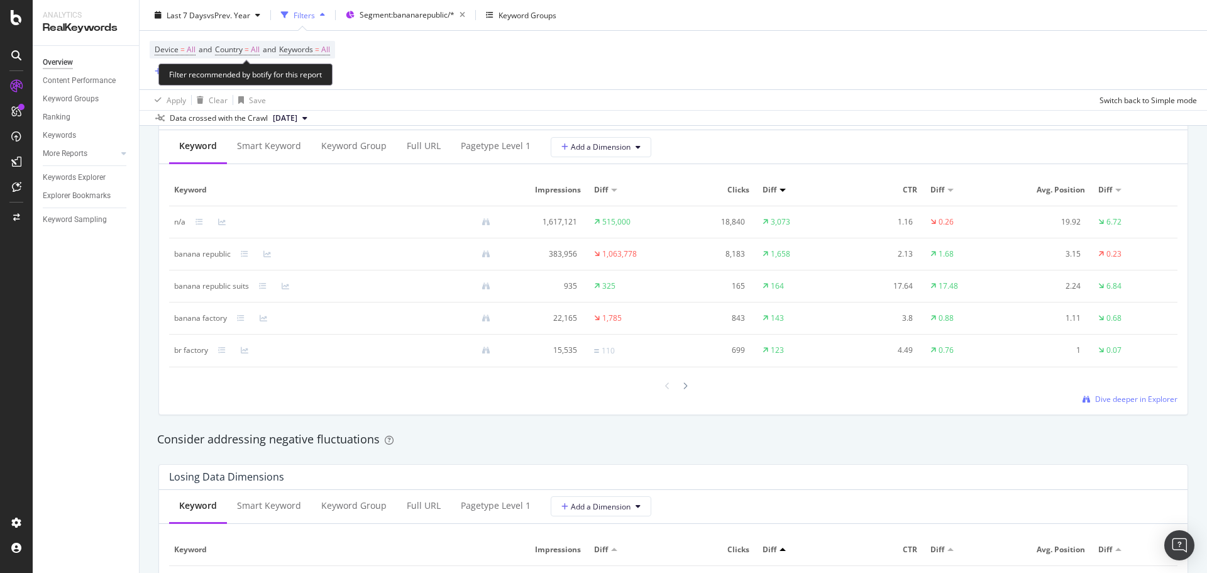
click at [309, 42] on span "Device = All and Country = All and Keywords = All" at bounding box center [242, 50] width 175 height 18
click at [311, 47] on span "Keywords" at bounding box center [296, 49] width 34 height 11
click at [321, 86] on div "All" at bounding box center [311, 79] width 29 height 19
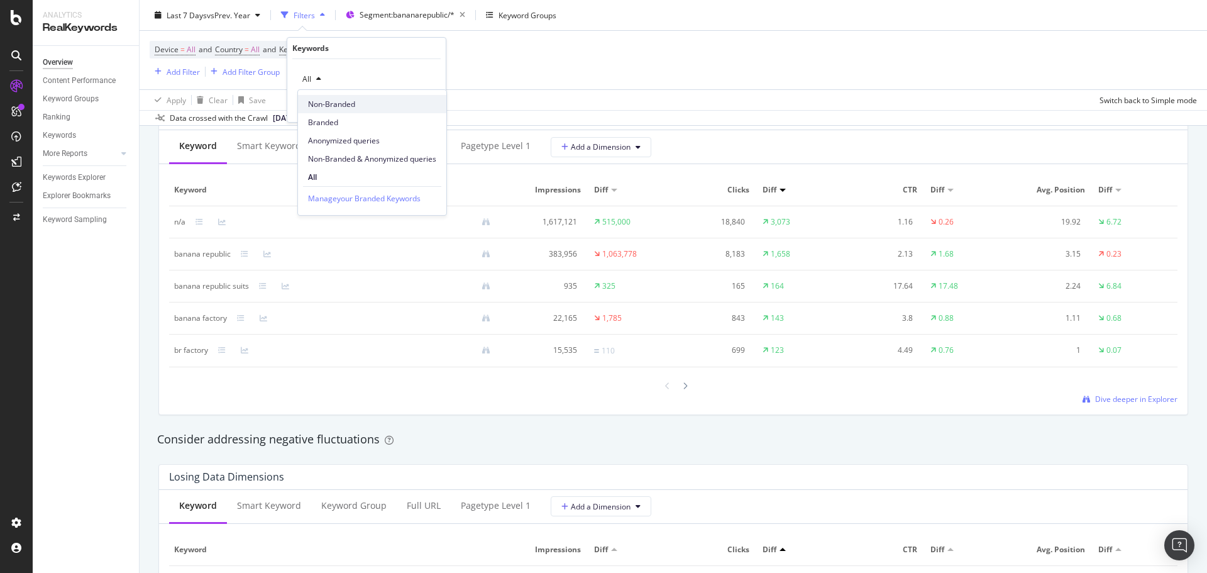
click at [328, 104] on span "Non-Branded" at bounding box center [372, 104] width 128 height 11
click at [415, 106] on div "button" at bounding box center [407, 106] width 17 height 8
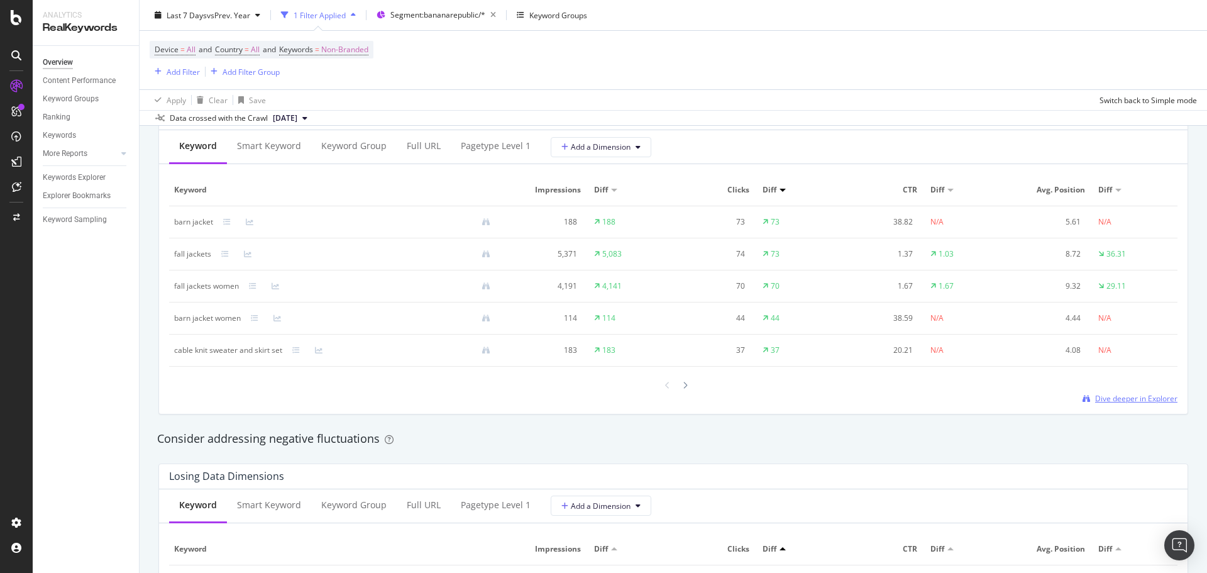
click at [1133, 397] on span "Dive deeper in Explorer" at bounding box center [1136, 398] width 82 height 11
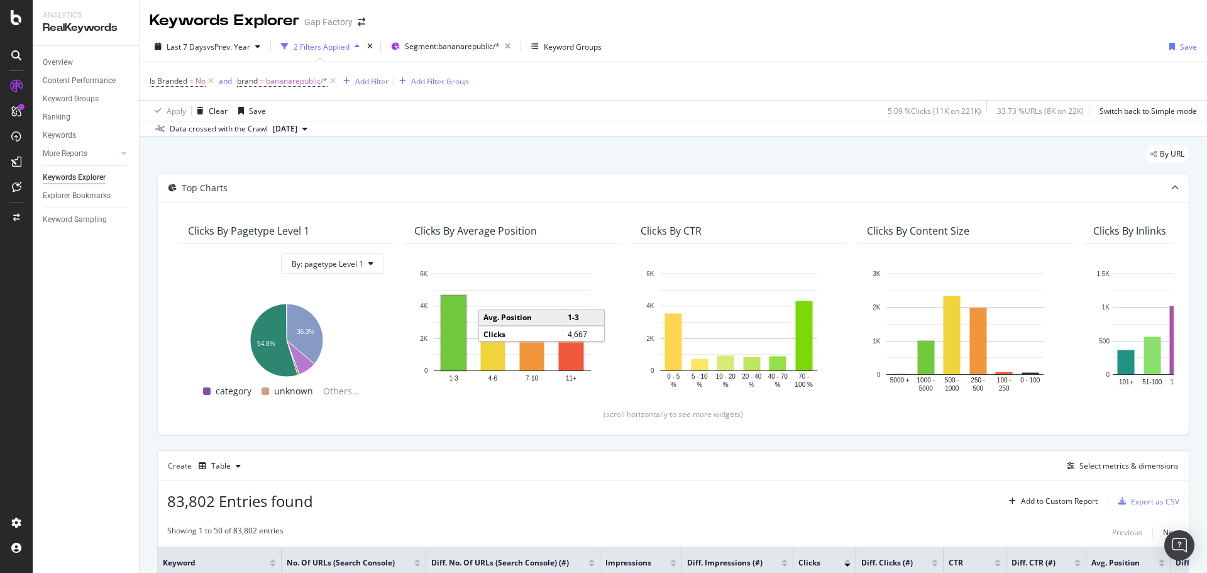
click at [447, 324] on rect "A chart." at bounding box center [453, 332] width 25 height 75
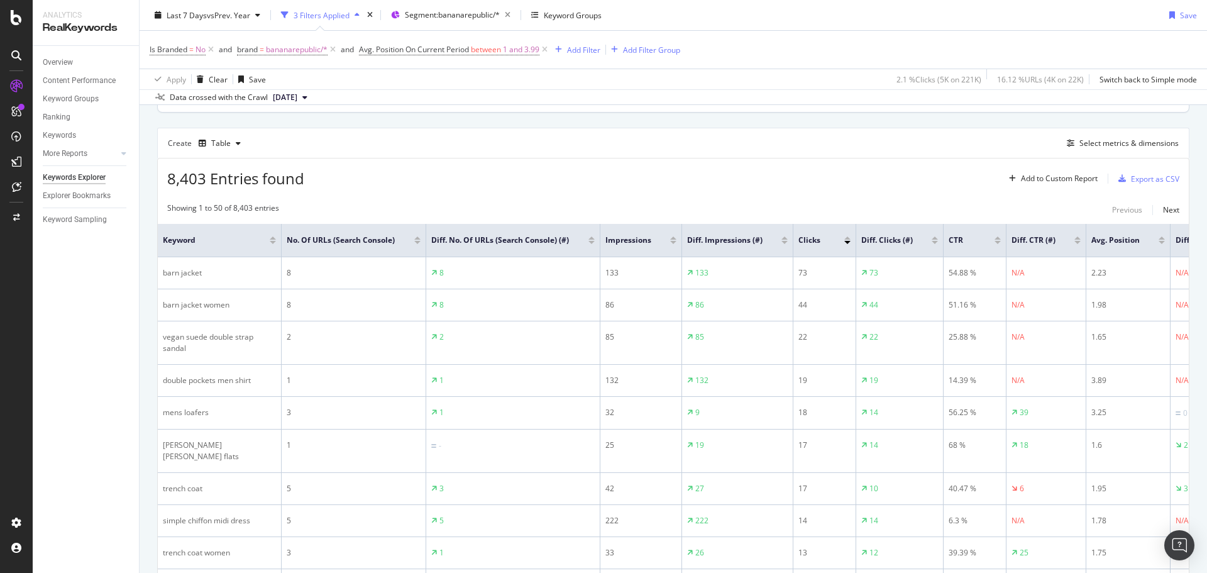
scroll to position [126, 0]
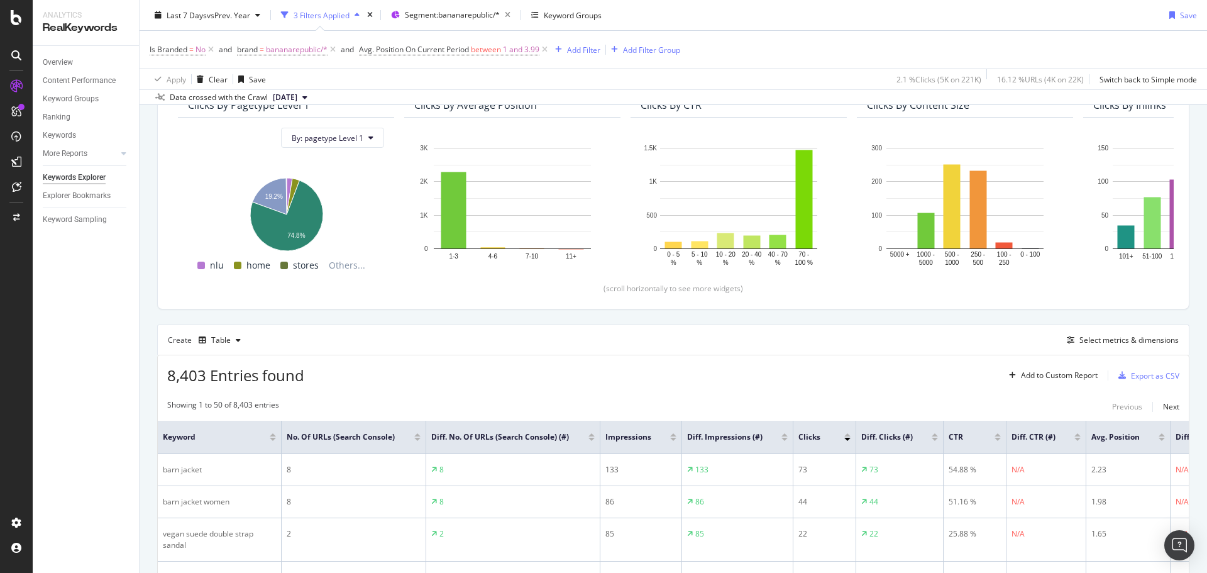
click at [845, 436] on div at bounding box center [847, 434] width 6 height 3
click at [591, 51] on div "Add Filter" at bounding box center [583, 49] width 33 height 11
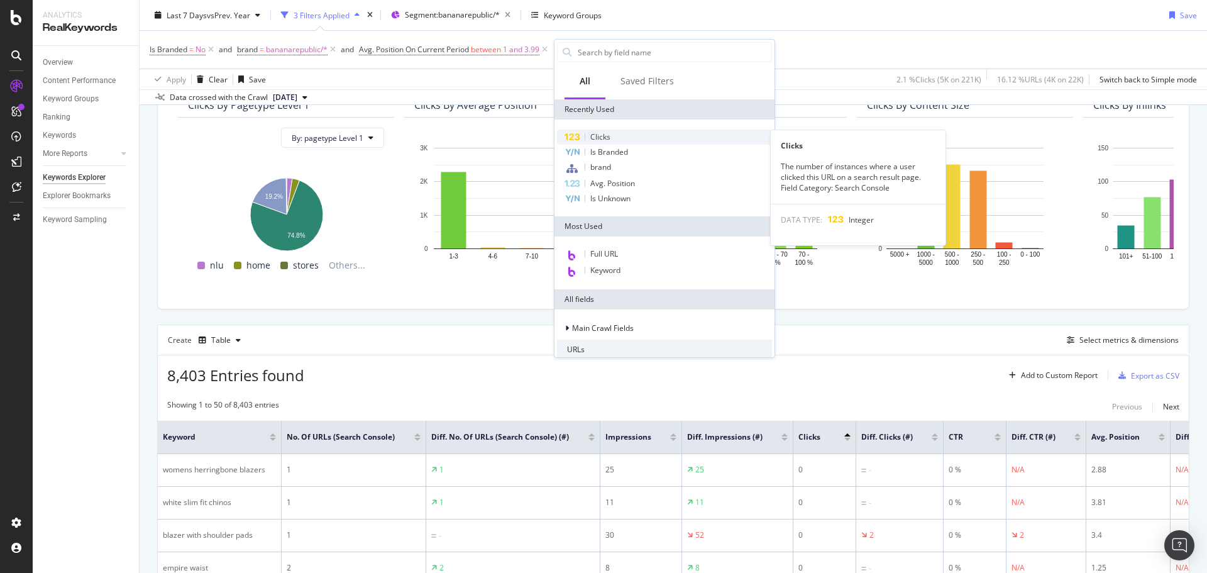
click at [631, 134] on div "Clicks" at bounding box center [664, 136] width 215 height 15
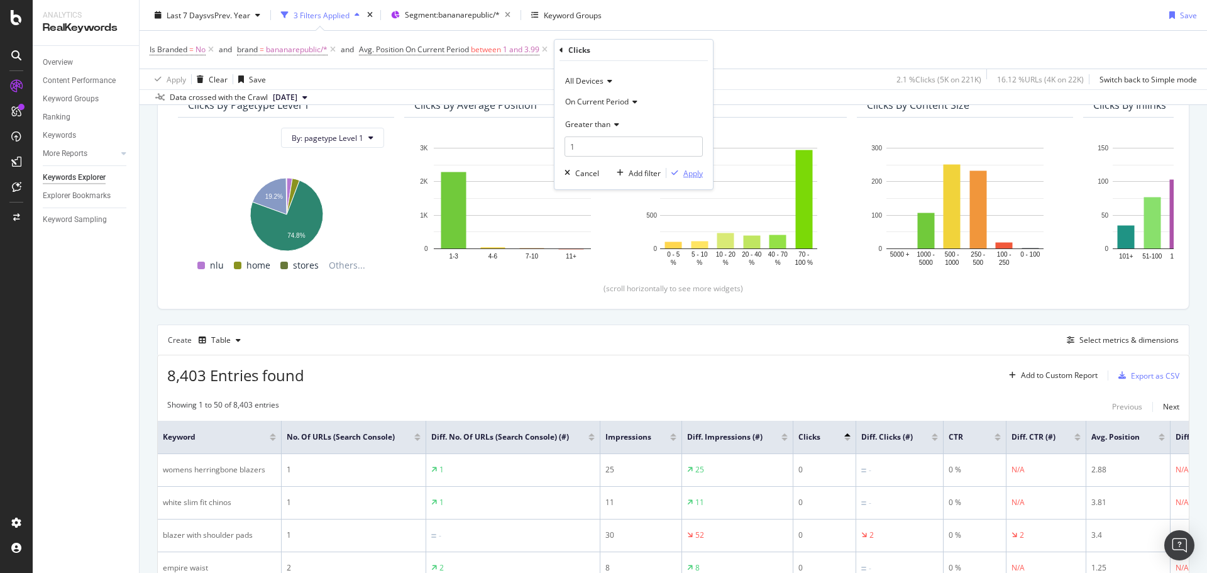
click at [697, 175] on div "Apply" at bounding box center [692, 173] width 19 height 11
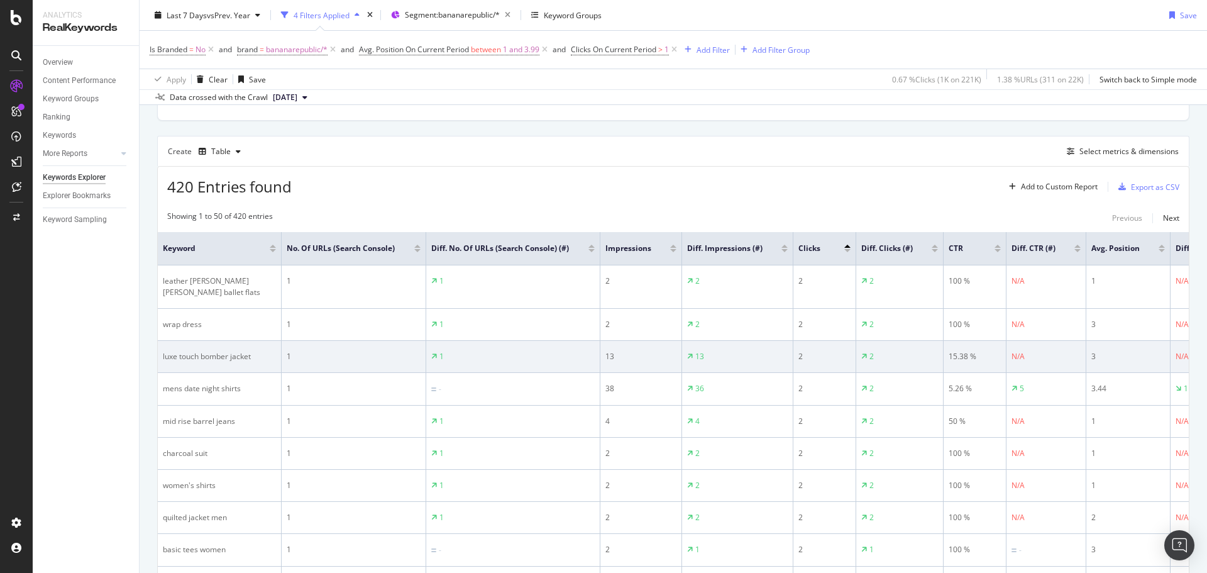
scroll to position [440, 0]
